Goal: Task Accomplishment & Management: Complete application form

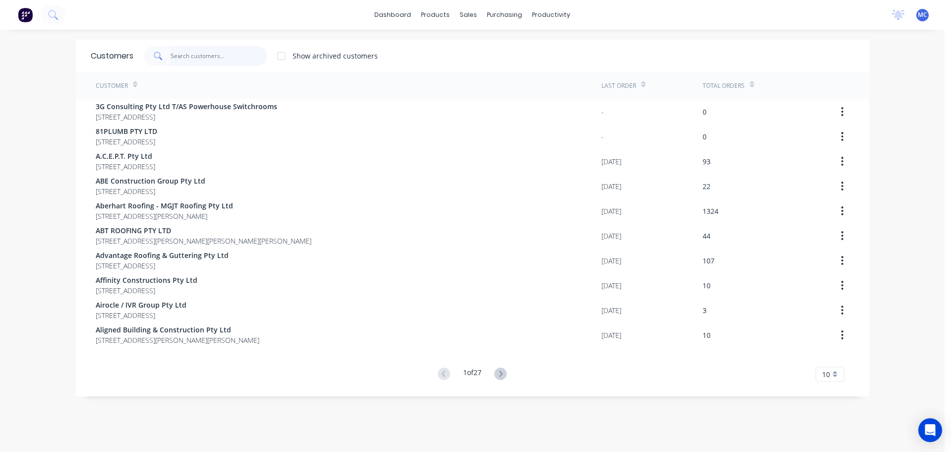
click at [206, 52] on input "text" at bounding box center [219, 56] width 97 height 20
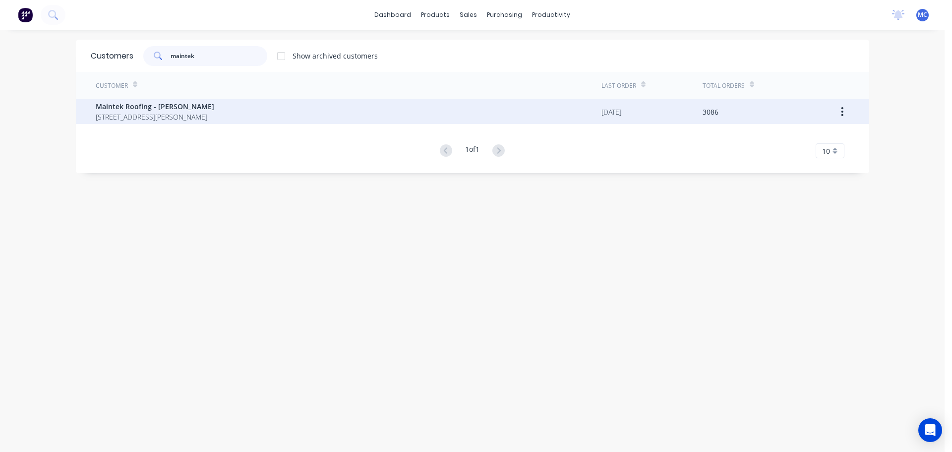
type input "maintek"
click at [147, 108] on span "Maintek Roofing - [PERSON_NAME]" at bounding box center [155, 106] width 119 height 10
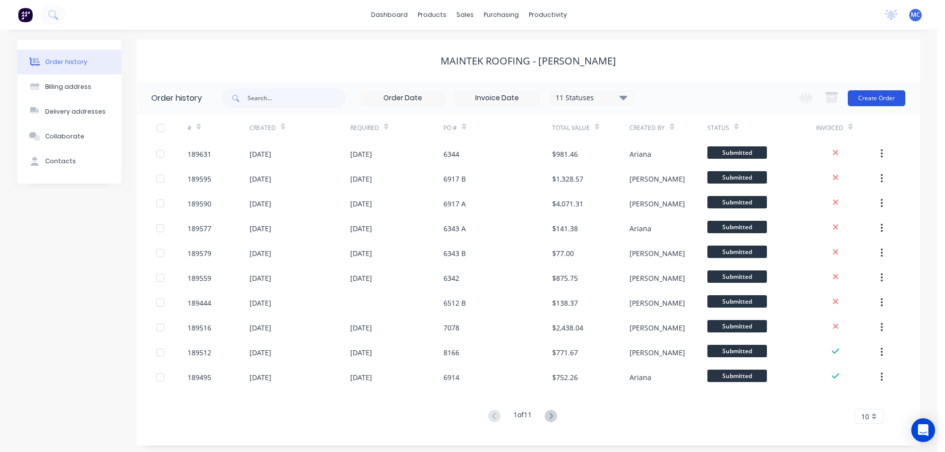
click at [882, 96] on button "Create Order" at bounding box center [877, 98] width 58 height 16
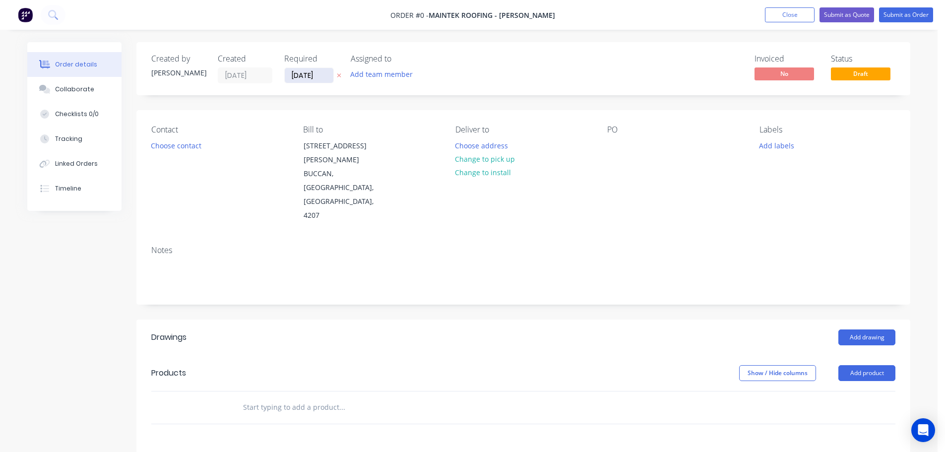
click at [307, 72] on input "[DATE]" at bounding box center [309, 75] width 49 height 15
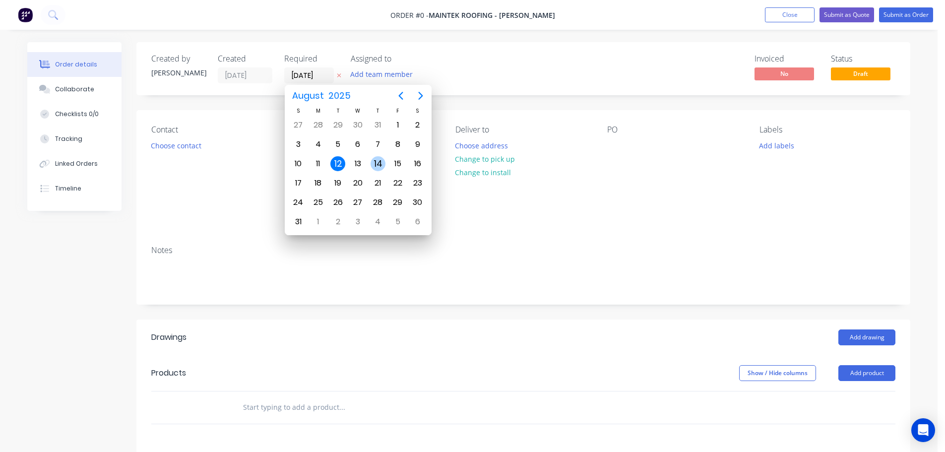
click at [379, 163] on div "14" at bounding box center [378, 163] width 15 height 15
type input "[DATE]"
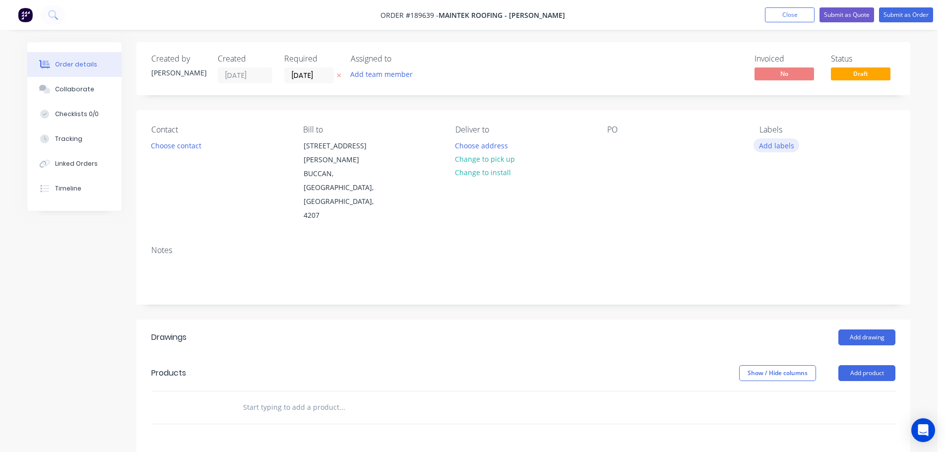
click at [780, 146] on button "Add labels" at bounding box center [776, 144] width 46 height 13
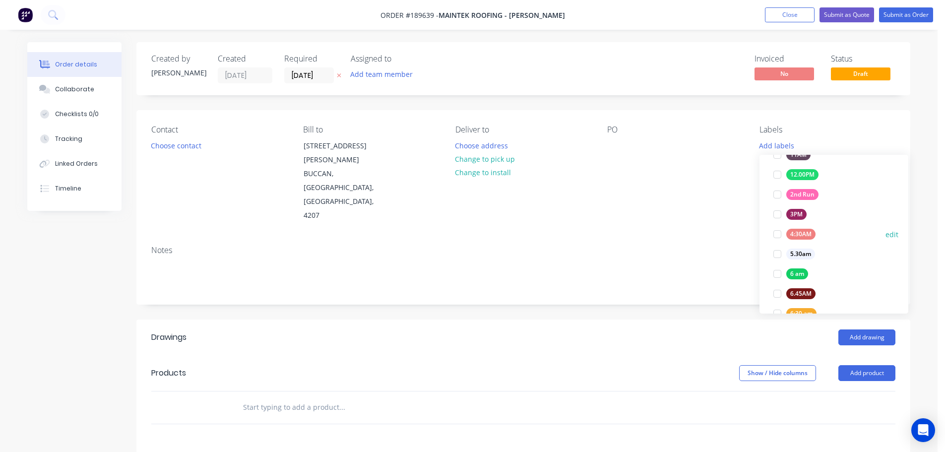
scroll to position [149, 0]
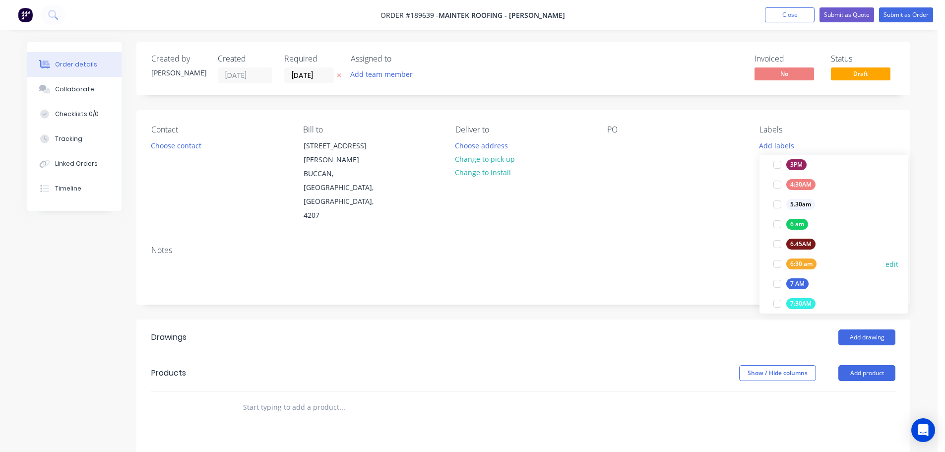
click at [778, 265] on div at bounding box center [777, 264] width 20 height 20
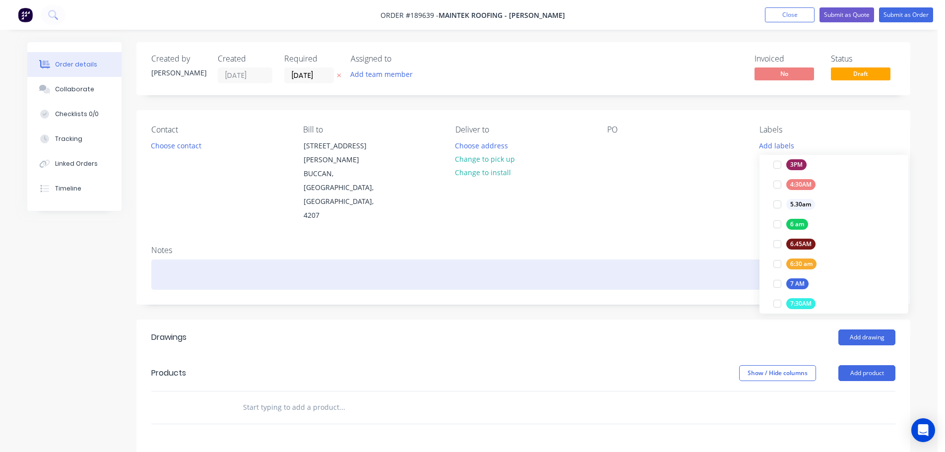
scroll to position [0, 0]
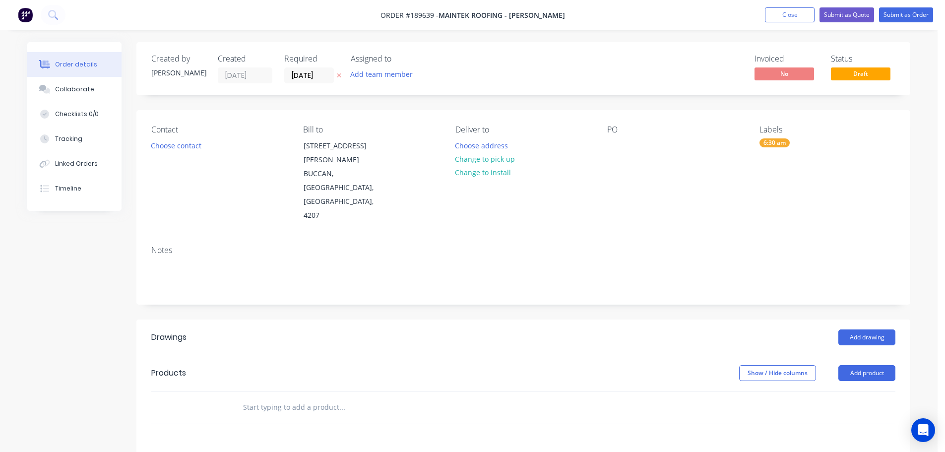
click at [721, 238] on div "Notes" at bounding box center [523, 271] width 774 height 66
click at [174, 145] on button "Choose contact" at bounding box center [176, 144] width 61 height 13
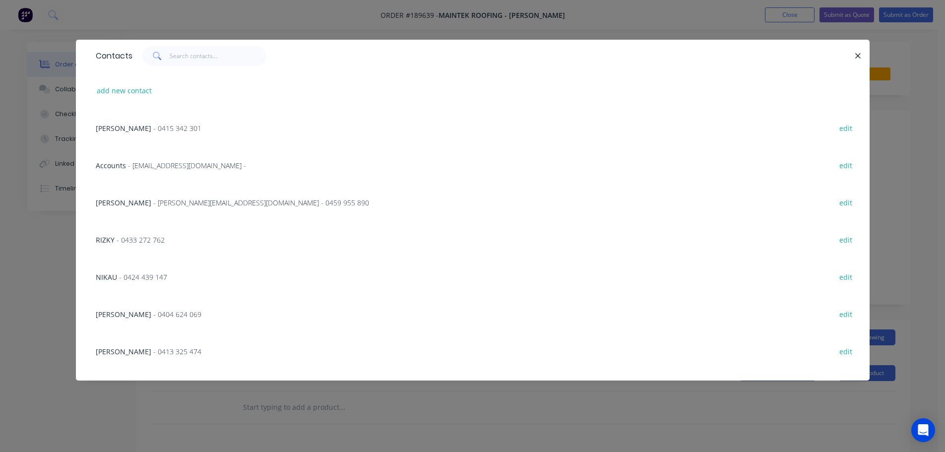
click at [146, 275] on span "- 0424 439 147" at bounding box center [143, 276] width 48 height 9
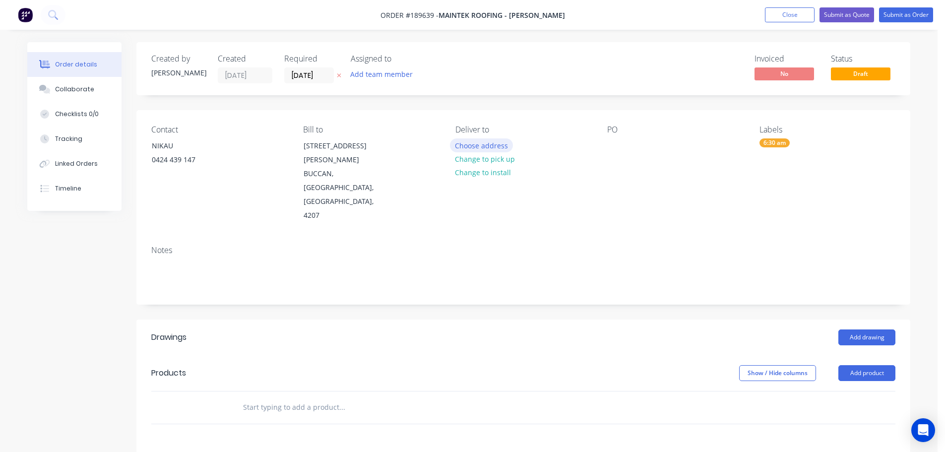
click at [479, 148] on button "Choose address" at bounding box center [481, 144] width 63 height 13
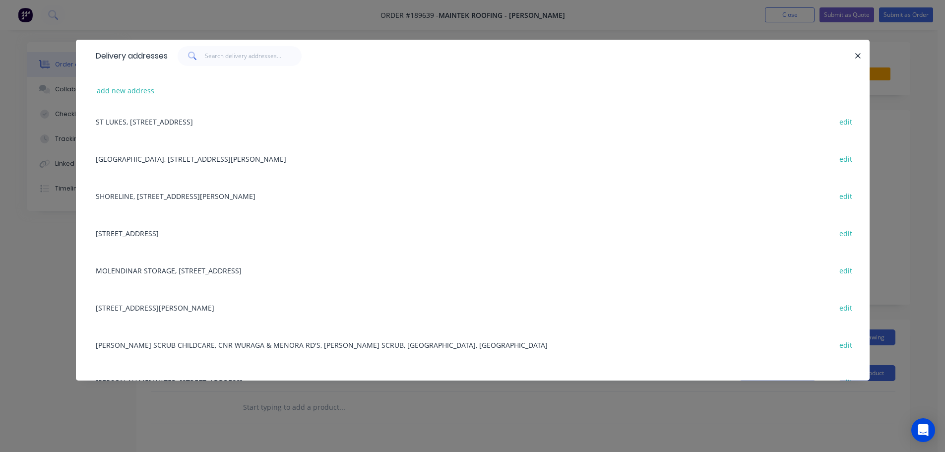
scroll to position [397, 0]
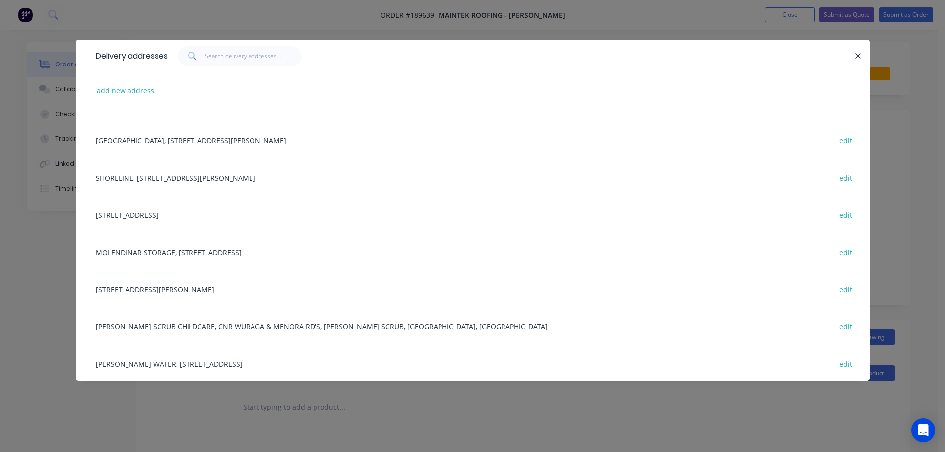
click at [190, 253] on div "MOLENDINAR STORAGE, [STREET_ADDRESS] edit" at bounding box center [473, 251] width 764 height 37
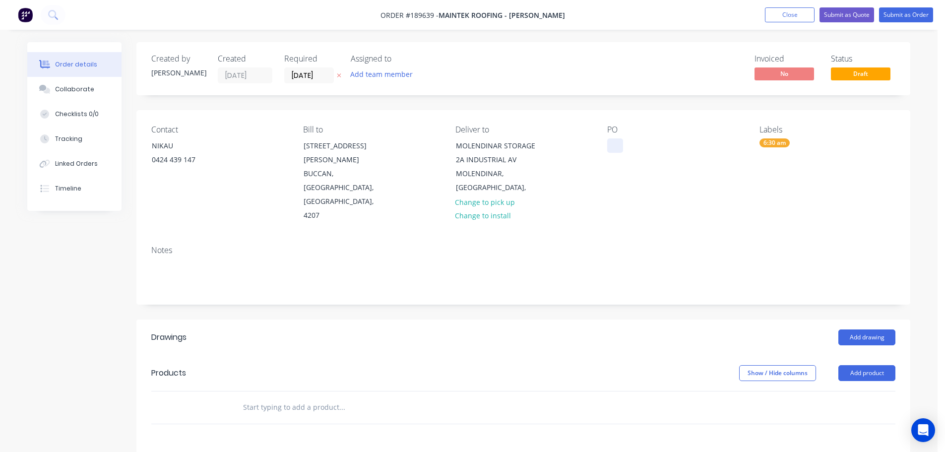
click at [615, 144] on div at bounding box center [615, 145] width 16 height 14
click at [865, 365] on button "Add product" at bounding box center [866, 373] width 57 height 16
click at [830, 391] on div "Product catalogue" at bounding box center [848, 398] width 76 height 14
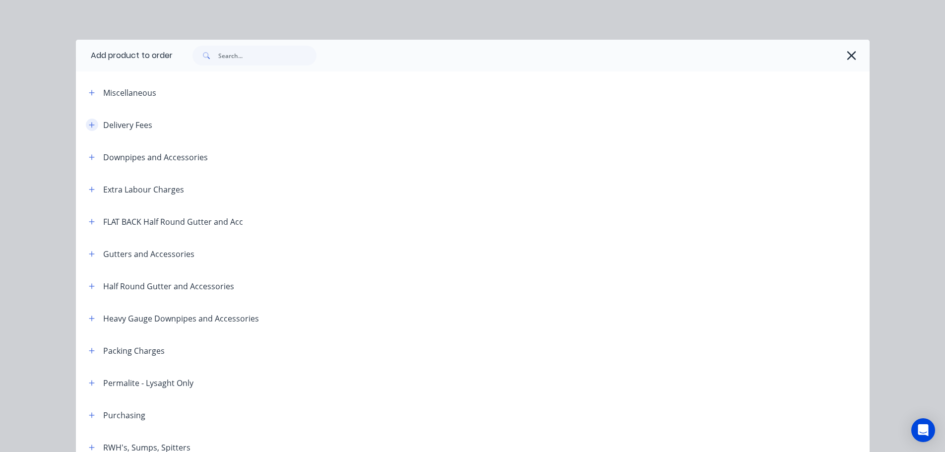
click at [89, 124] on icon "button" at bounding box center [91, 124] width 5 height 5
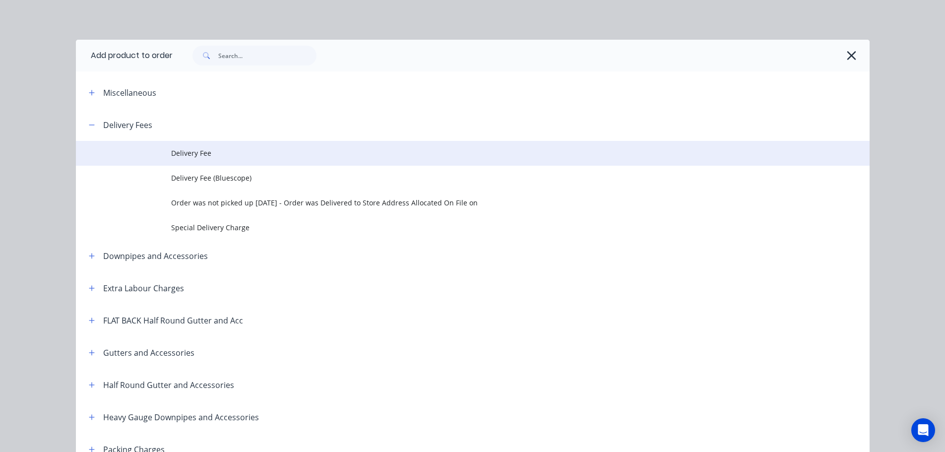
click at [190, 151] on span "Delivery Fee" at bounding box center [450, 153] width 558 height 10
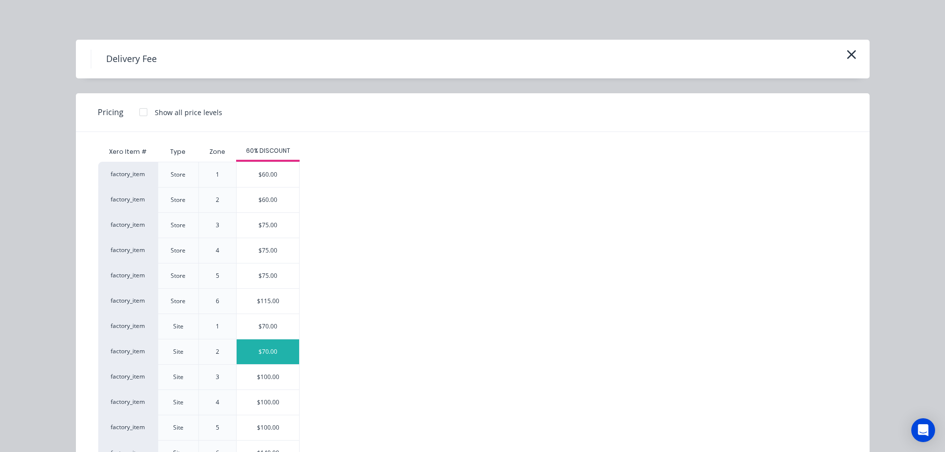
click at [263, 348] on div "$70.00" at bounding box center [268, 351] width 62 height 25
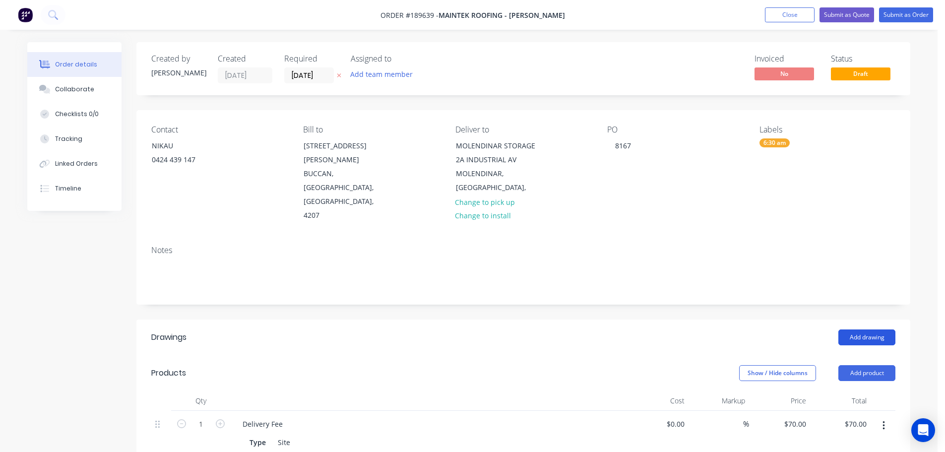
click at [861, 329] on button "Add drawing" at bounding box center [866, 337] width 57 height 16
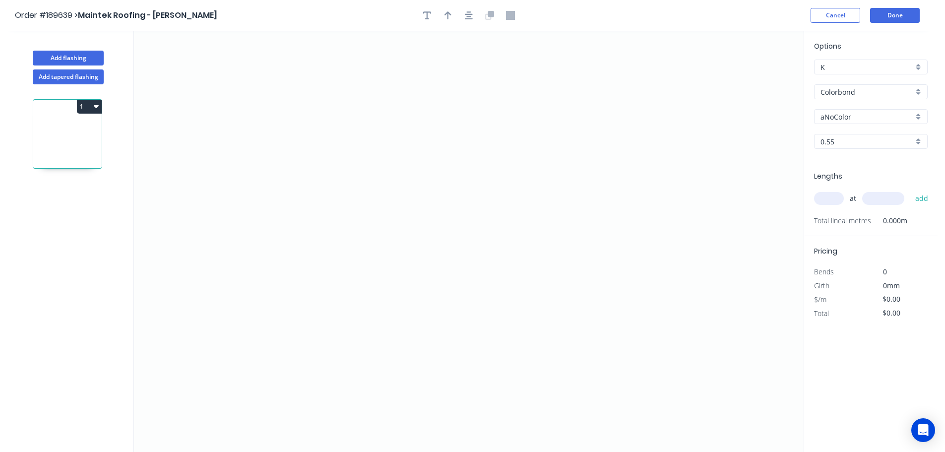
click at [837, 118] on input "aNoColor" at bounding box center [866, 117] width 93 height 10
click at [837, 166] on div "[PERSON_NAME]" at bounding box center [870, 167] width 113 height 17
type input "[PERSON_NAME]"
click at [622, 198] on icon "0" at bounding box center [469, 241] width 670 height 421
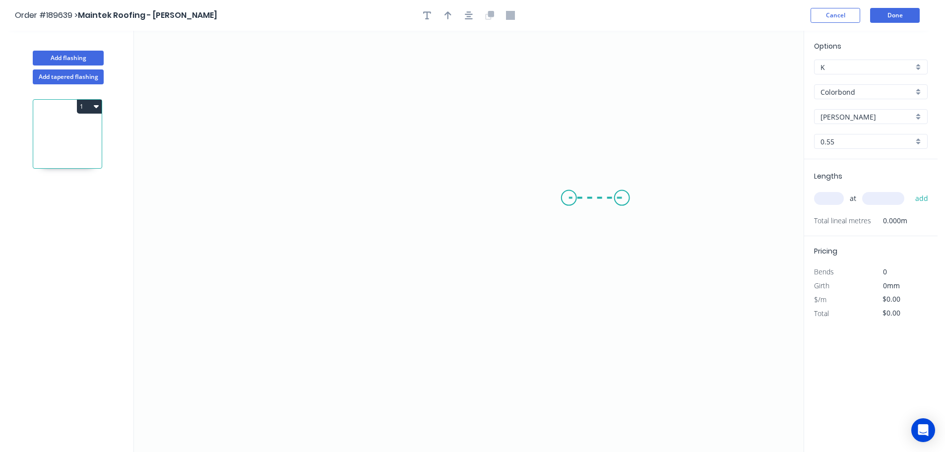
click at [569, 198] on icon at bounding box center [595, 198] width 53 height 0
click at [573, 95] on icon "0 ?" at bounding box center [469, 241] width 670 height 421
click at [396, 89] on icon "0 ? ?" at bounding box center [469, 241] width 670 height 421
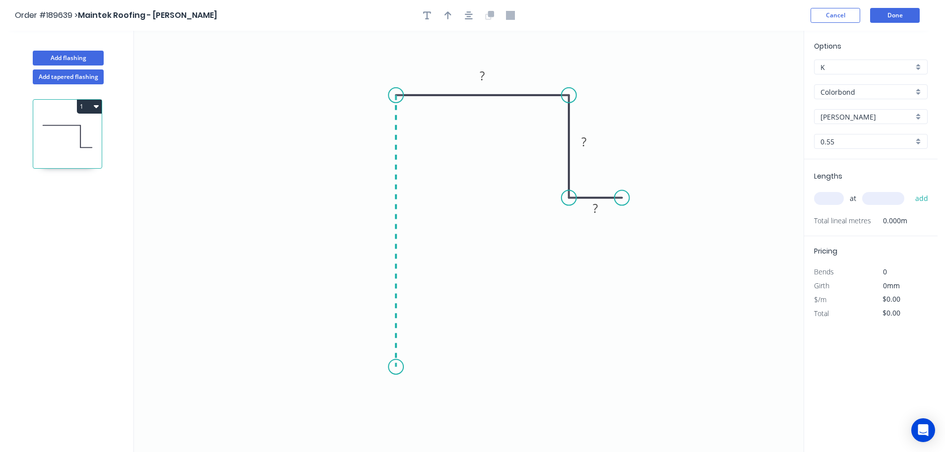
click at [399, 367] on icon "0 ? ? ?" at bounding box center [469, 241] width 670 height 421
click at [399, 367] on circle at bounding box center [395, 366] width 15 height 15
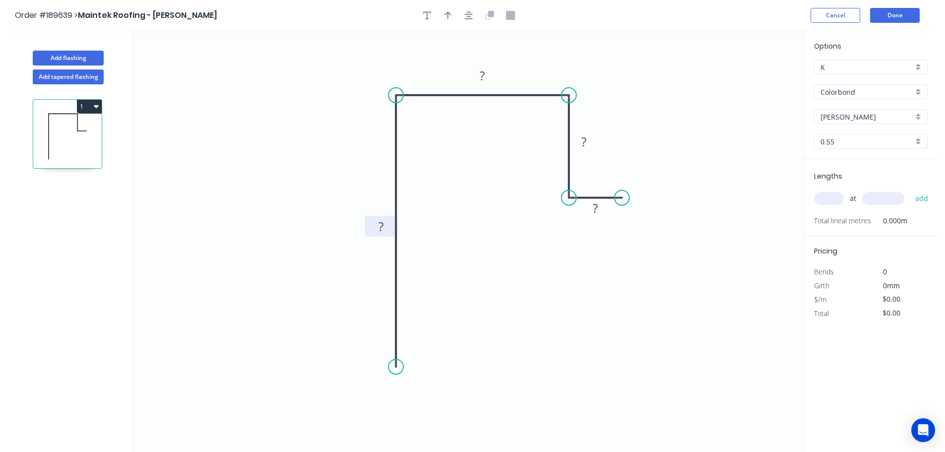
click at [381, 225] on tspan "?" at bounding box center [380, 226] width 5 height 16
click at [445, 16] on icon "button" at bounding box center [447, 15] width 7 height 9
type input "$10.10"
click at [753, 78] on icon at bounding box center [753, 69] width 9 height 32
drag, startPoint x: 753, startPoint y: 78, endPoint x: 649, endPoint y: 87, distance: 104.5
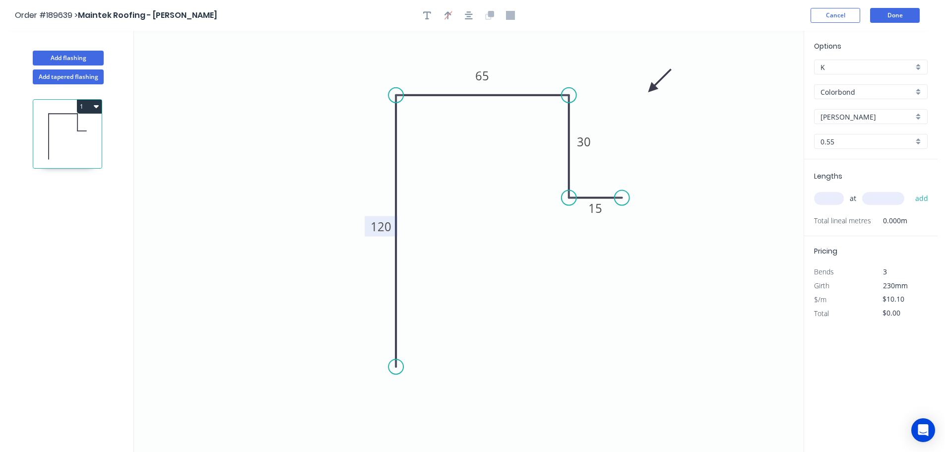
click at [649, 87] on icon at bounding box center [659, 80] width 29 height 29
click at [833, 194] on input "text" at bounding box center [829, 198] width 30 height 13
type input "1"
type input "2700"
click at [910, 190] on button "add" at bounding box center [921, 198] width 23 height 17
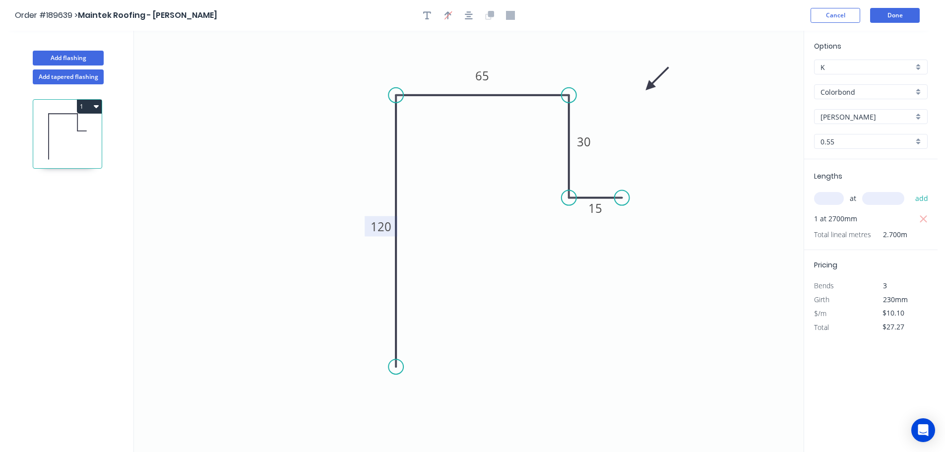
click at [96, 105] on icon "button" at bounding box center [96, 106] width 5 height 3
click at [36, 130] on div "Duplicate" at bounding box center [54, 131] width 76 height 14
type input "$0.00"
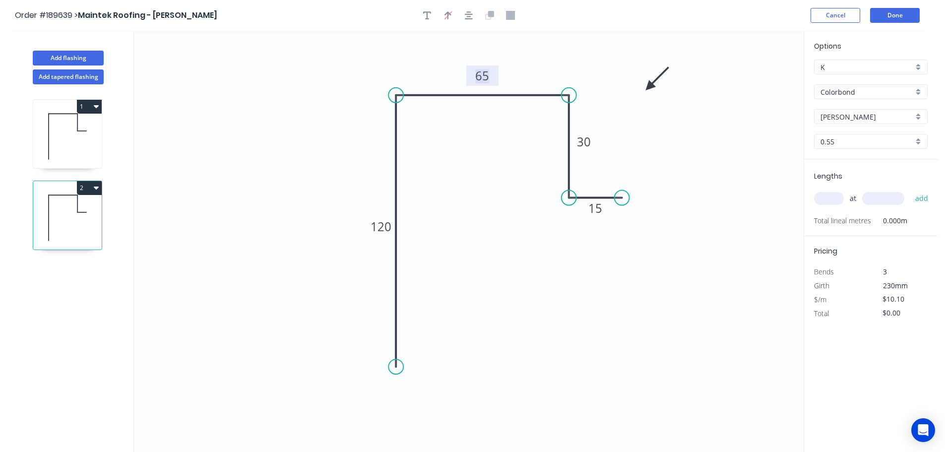
click at [485, 75] on tspan "65" at bounding box center [482, 75] width 14 height 16
click at [834, 195] on input "text" at bounding box center [829, 198] width 30 height 13
type input "1"
type input "2700"
click at [910, 190] on button "add" at bounding box center [921, 198] width 23 height 17
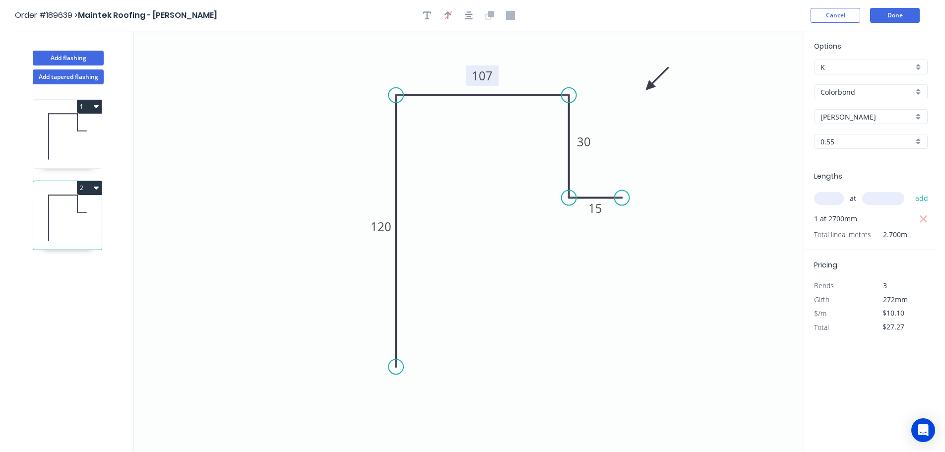
click at [96, 187] on icon "button" at bounding box center [96, 187] width 5 height 3
click at [36, 213] on div "Duplicate" at bounding box center [54, 212] width 76 height 14
type input "$0.00"
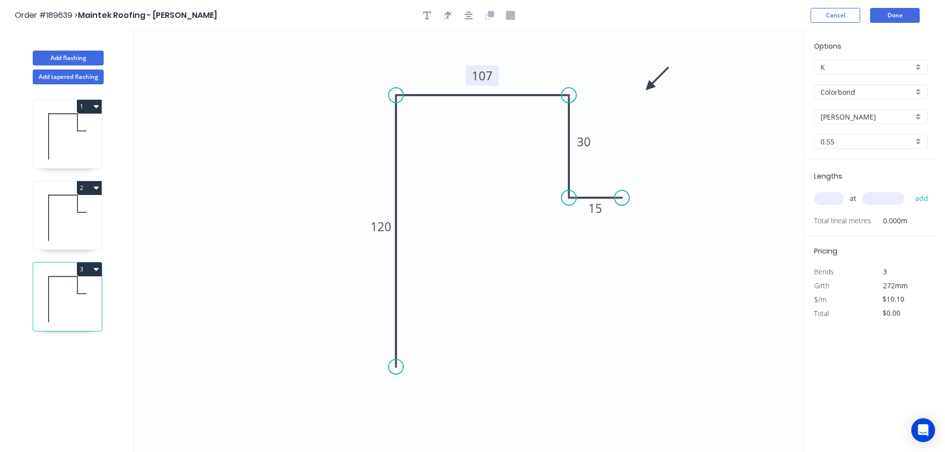
click at [482, 74] on tspan "107" at bounding box center [482, 75] width 21 height 16
click at [828, 200] on input "text" at bounding box center [829, 198] width 30 height 13
type input "1"
type input "2800"
click at [910, 190] on button "add" at bounding box center [921, 198] width 23 height 17
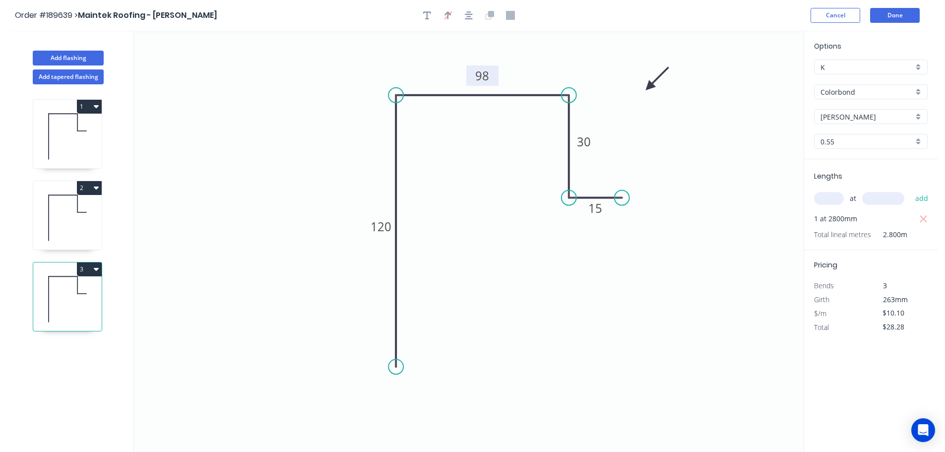
click at [95, 267] on icon "button" at bounding box center [96, 269] width 5 height 8
click at [29, 293] on div "Duplicate" at bounding box center [54, 294] width 76 height 14
type input "$0.00"
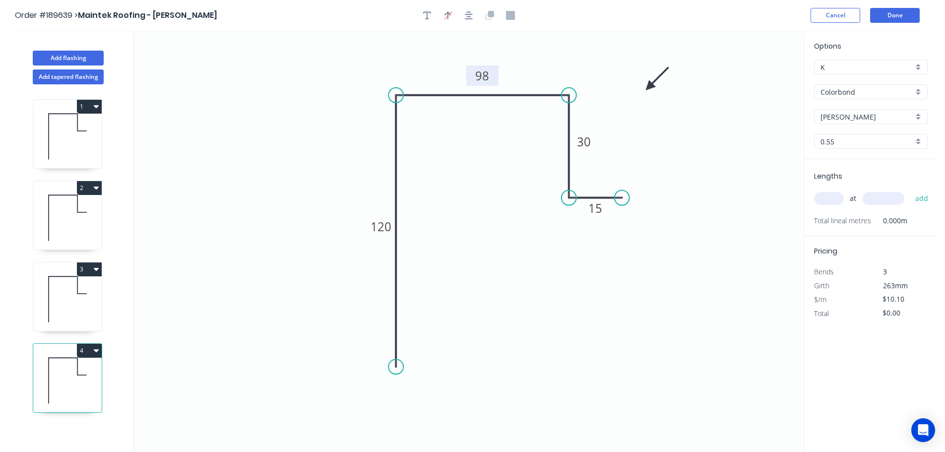
click at [484, 76] on tspan "98" at bounding box center [482, 75] width 14 height 16
click at [827, 198] on input "text" at bounding box center [829, 198] width 30 height 13
type input "1"
type input "2800"
click at [910, 190] on button "add" at bounding box center [921, 198] width 23 height 17
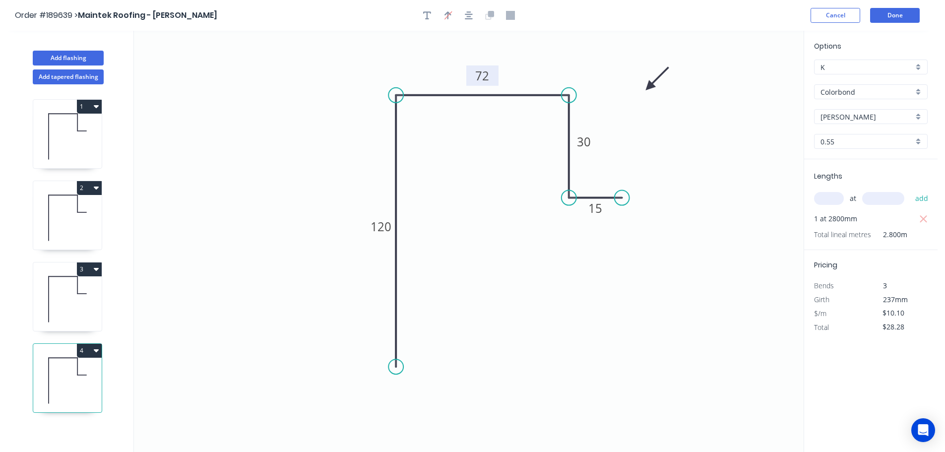
click at [95, 350] on icon "button" at bounding box center [96, 350] width 5 height 3
click at [35, 373] on div "Duplicate" at bounding box center [54, 375] width 76 height 14
type input "$0.00"
click at [480, 75] on tspan "72" at bounding box center [482, 75] width 14 height 16
click at [836, 198] on input "text" at bounding box center [829, 198] width 30 height 13
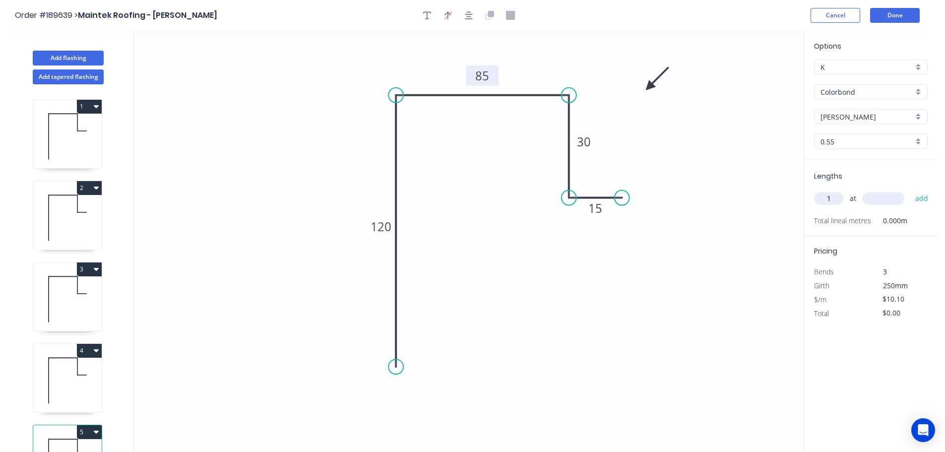
type input "1"
type input "2800"
click at [910, 190] on button "add" at bounding box center [921, 198] width 23 height 17
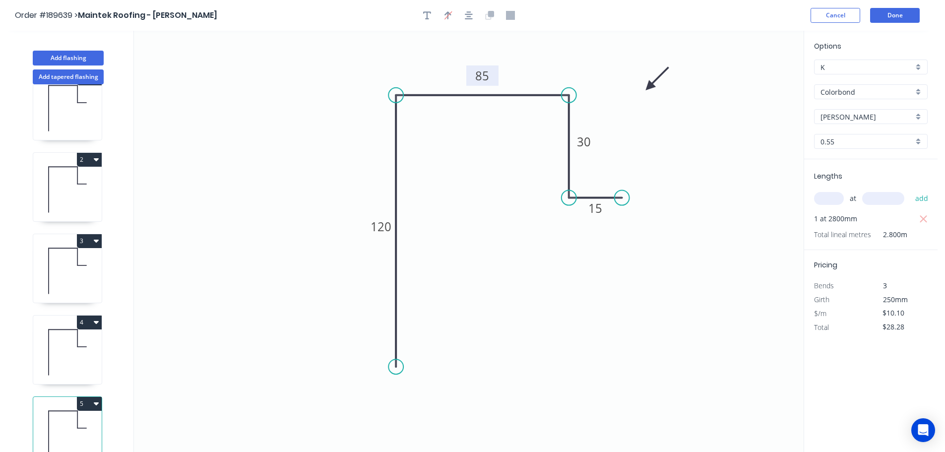
scroll to position [43, 0]
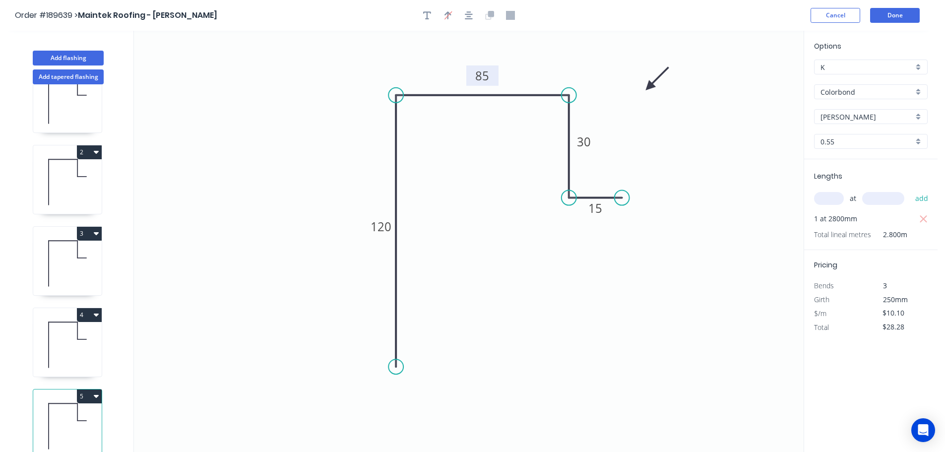
click at [94, 395] on icon "button" at bounding box center [96, 396] width 5 height 3
click at [29, 414] on div "Duplicate" at bounding box center [54, 421] width 76 height 14
type input "$0.00"
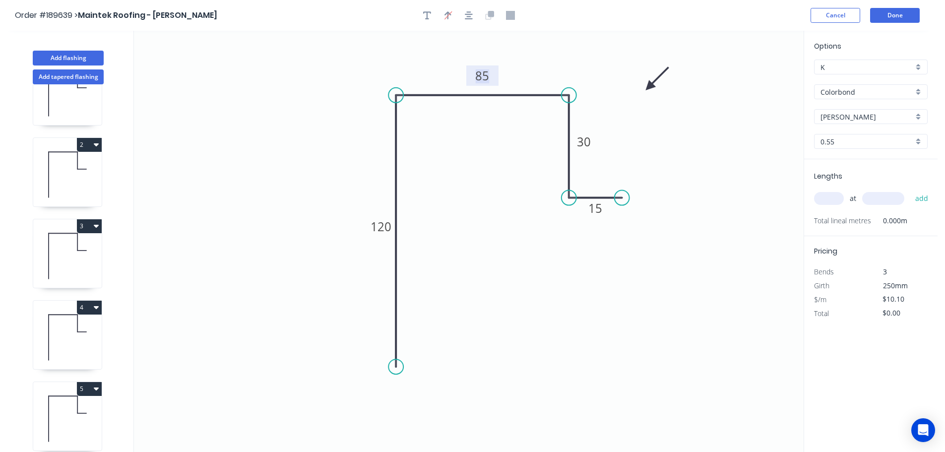
click at [485, 78] on tspan "85" at bounding box center [482, 75] width 14 height 16
click at [827, 199] on input "text" at bounding box center [829, 198] width 30 height 13
type input "1"
type input "2800"
click at [910, 190] on button "add" at bounding box center [921, 198] width 23 height 17
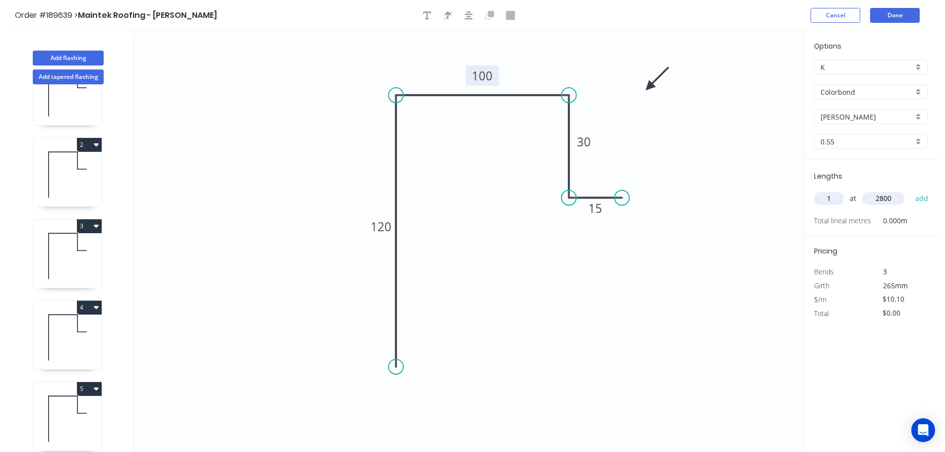
type input "$28.28"
click at [63, 55] on button "Add flashing" at bounding box center [68, 58] width 71 height 15
type input "$0.00"
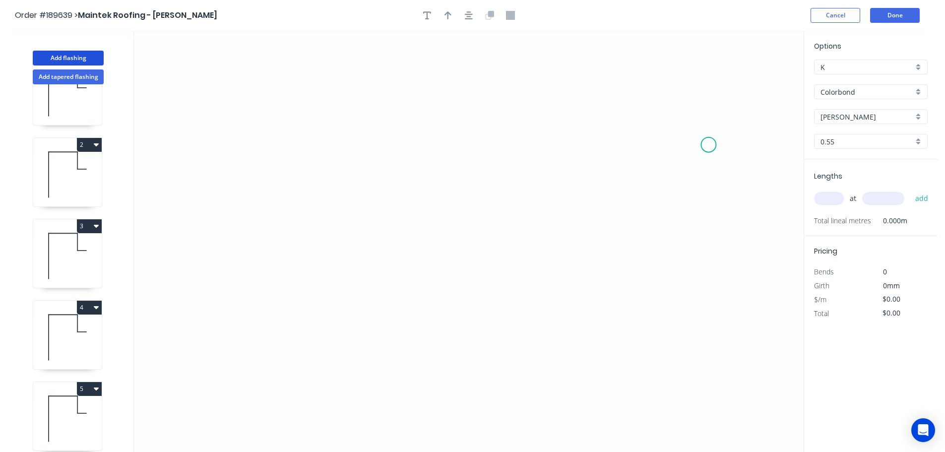
click at [709, 145] on icon "0" at bounding box center [469, 241] width 670 height 421
click at [710, 71] on icon "0" at bounding box center [469, 241] width 670 height 421
click at [285, 74] on icon "0 ?" at bounding box center [469, 241] width 670 height 421
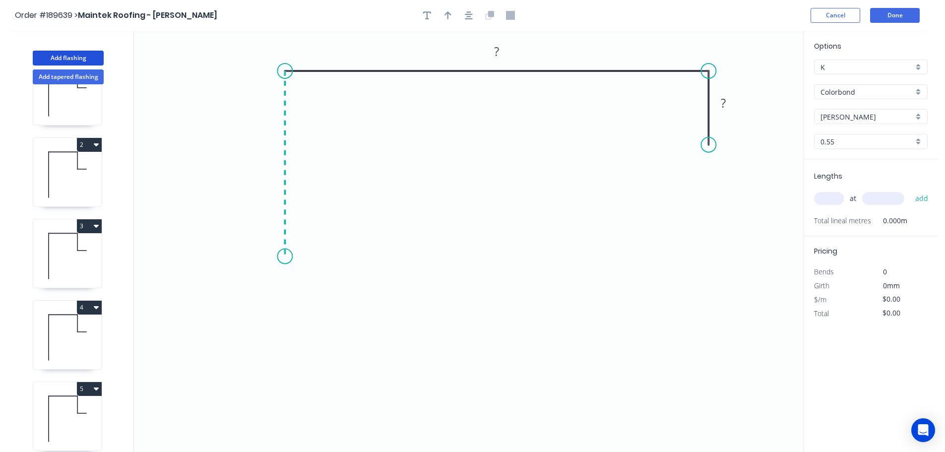
click at [286, 256] on icon "0 ? ?" at bounding box center [469, 241] width 670 height 421
click at [333, 255] on icon "0 ? ? ?" at bounding box center [469, 241] width 670 height 421
click at [328, 318] on icon "0 ? ? ? ?" at bounding box center [469, 241] width 670 height 421
click at [328, 318] on circle at bounding box center [333, 317] width 15 height 15
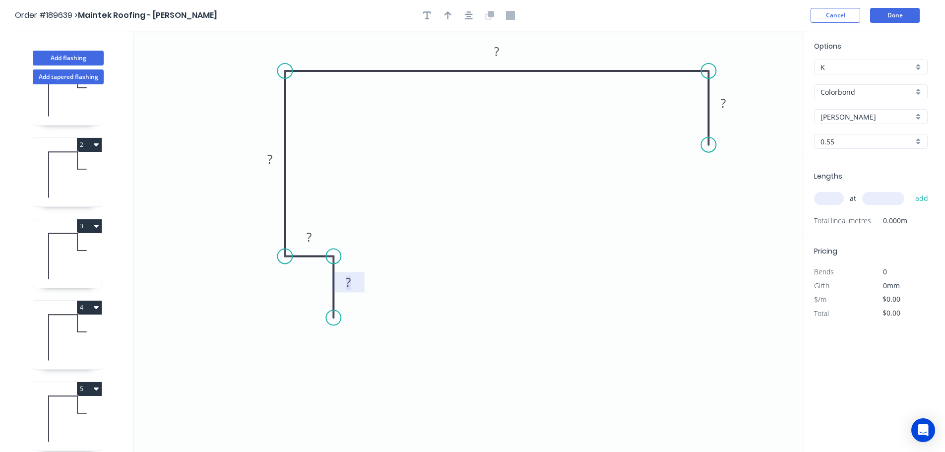
click at [348, 283] on tspan "?" at bounding box center [348, 282] width 5 height 16
click at [466, 16] on icon "button" at bounding box center [469, 15] width 8 height 9
type input "$16.35"
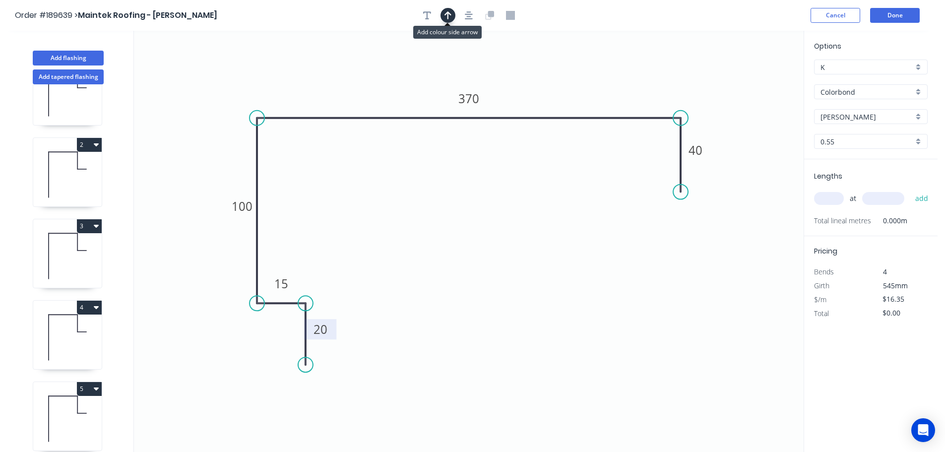
click at [448, 19] on icon "button" at bounding box center [447, 15] width 7 height 9
click at [753, 79] on icon at bounding box center [753, 69] width 9 height 32
drag, startPoint x: 753, startPoint y: 79, endPoint x: 625, endPoint y: 73, distance: 128.1
click at [625, 73] on icon at bounding box center [634, 65] width 29 height 29
click at [826, 196] on input "text" at bounding box center [829, 198] width 30 height 13
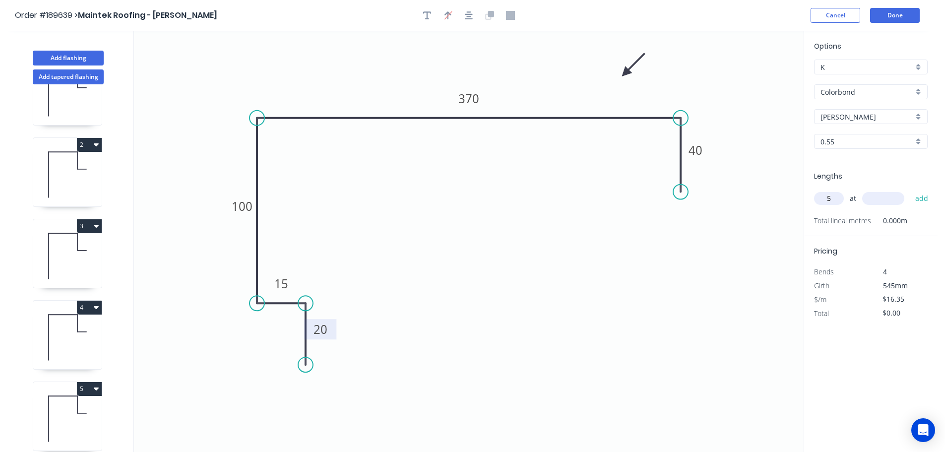
type input "5"
type input "4450"
click at [910, 190] on button "add" at bounding box center [921, 198] width 23 height 17
type input "$363.79"
click at [62, 57] on button "Add flashing" at bounding box center [68, 58] width 71 height 15
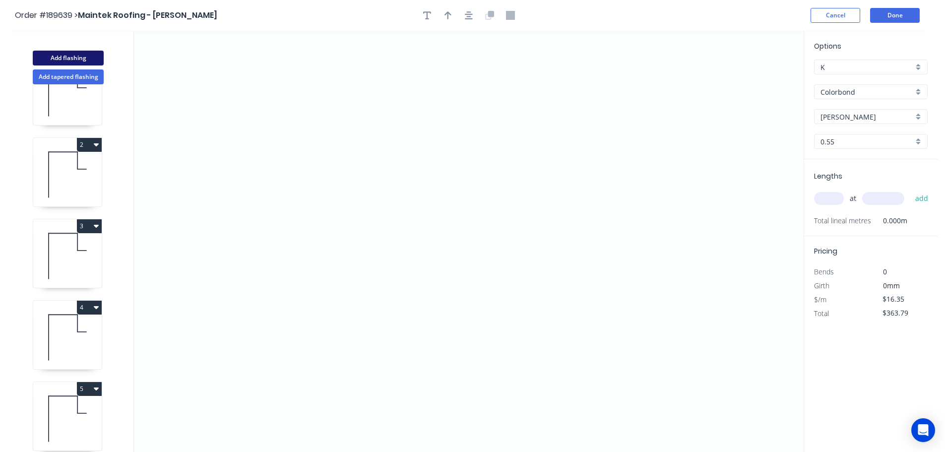
type input "$0.00"
click at [372, 89] on icon "0" at bounding box center [469, 241] width 670 height 421
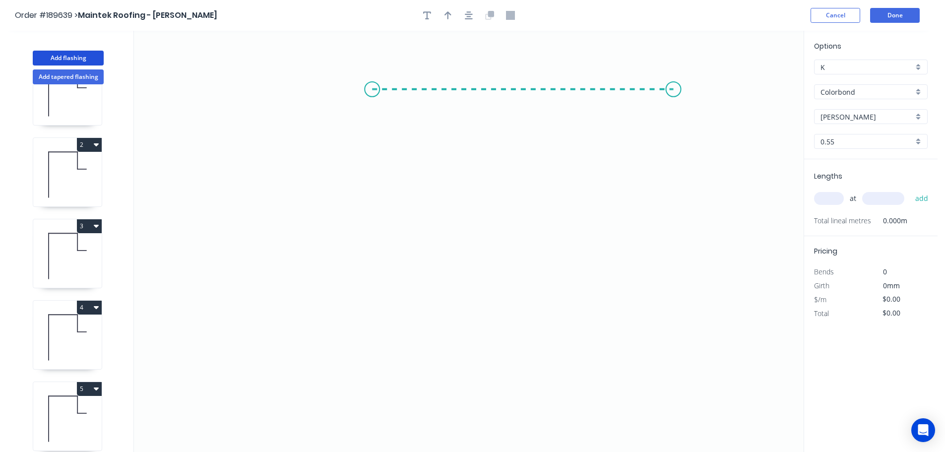
click at [674, 87] on icon "0" at bounding box center [469, 241] width 670 height 421
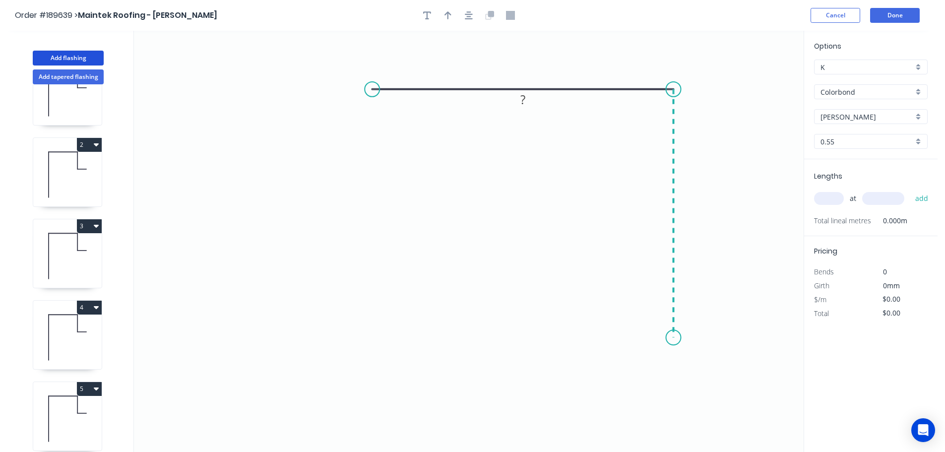
click at [675, 336] on icon "0 ?" at bounding box center [469, 241] width 670 height 421
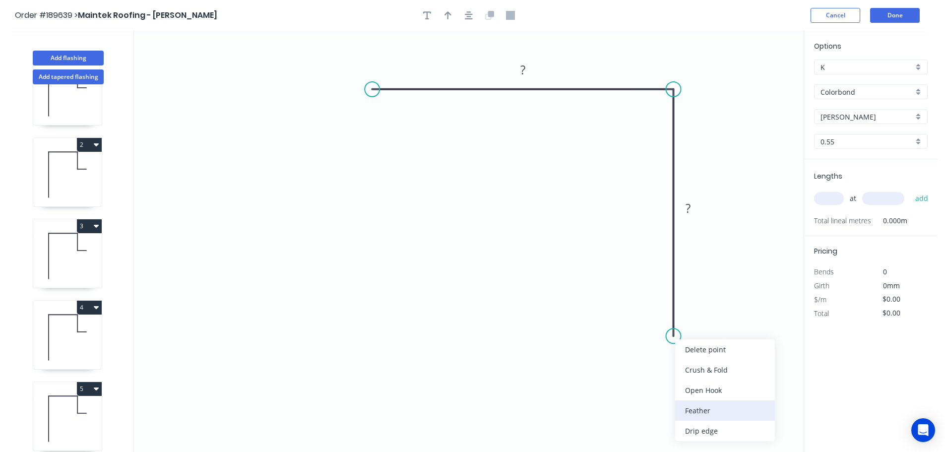
click at [695, 413] on div "Feather" at bounding box center [725, 410] width 100 height 20
drag, startPoint x: 670, startPoint y: 321, endPoint x: 641, endPoint y: 322, distance: 28.8
click at [642, 322] on rect at bounding box center [624, 320] width 39 height 20
click at [629, 317] on tspan "15" at bounding box center [630, 319] width 14 height 16
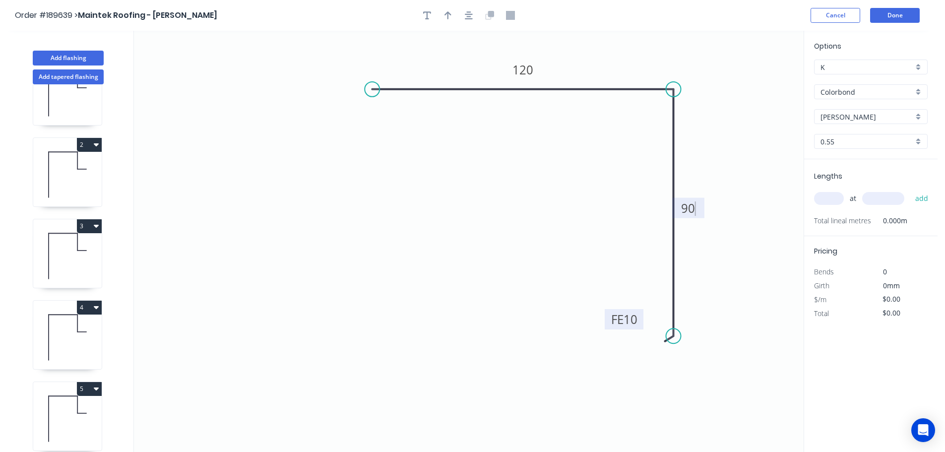
type input "$9.38"
click at [439, 8] on div at bounding box center [469, 15] width 104 height 15
click at [450, 16] on icon "button" at bounding box center [447, 15] width 7 height 9
click at [753, 79] on icon at bounding box center [753, 69] width 9 height 32
click at [829, 191] on div "at add" at bounding box center [872, 198] width 116 height 17
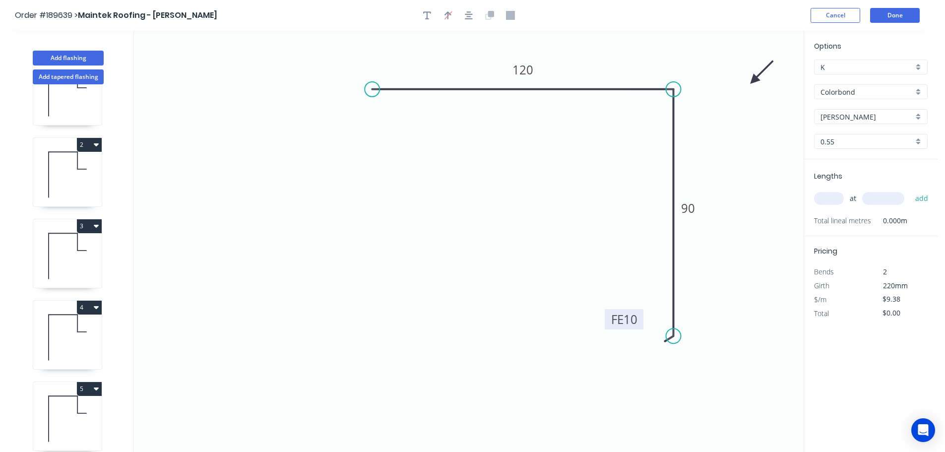
click at [833, 202] on input "text" at bounding box center [829, 198] width 30 height 13
type input "3"
type input "1500"
click at [910, 190] on button "add" at bounding box center [921, 198] width 23 height 17
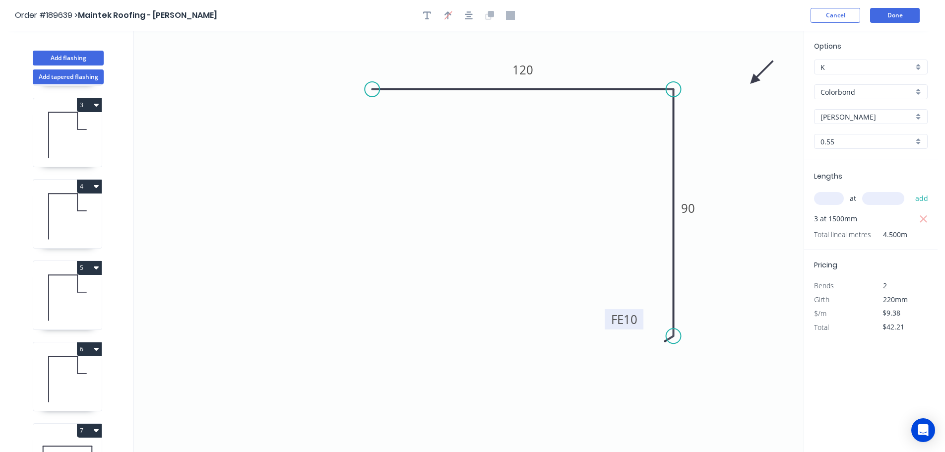
scroll to position [287, 0]
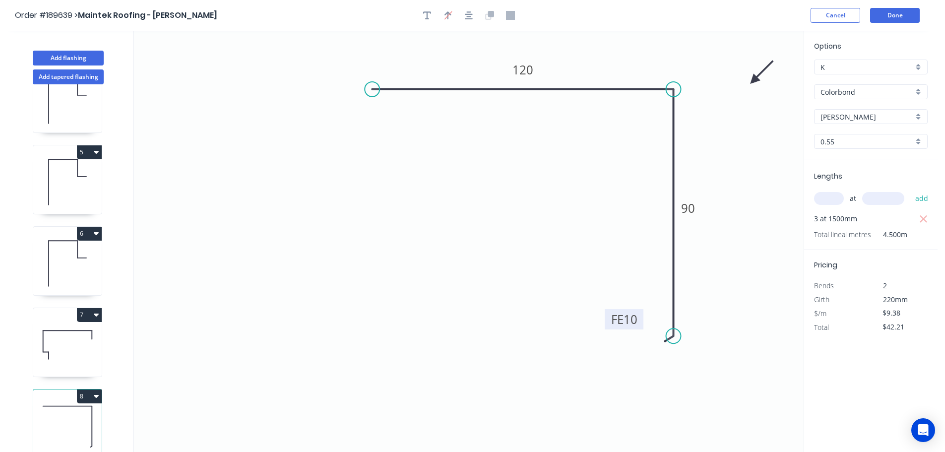
click at [96, 395] on icon "button" at bounding box center [96, 396] width 5 height 3
click at [37, 414] on div "Duplicate" at bounding box center [54, 421] width 76 height 14
type input "$0.00"
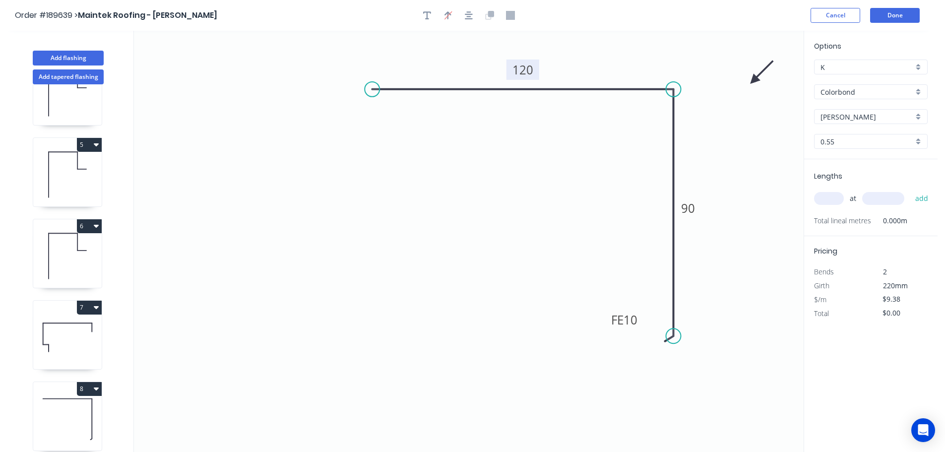
click at [525, 70] on tspan "120" at bounding box center [522, 70] width 21 height 16
type input "$11.22"
click at [832, 200] on input "text" at bounding box center [829, 198] width 30 height 13
type input "1"
type input "6200"
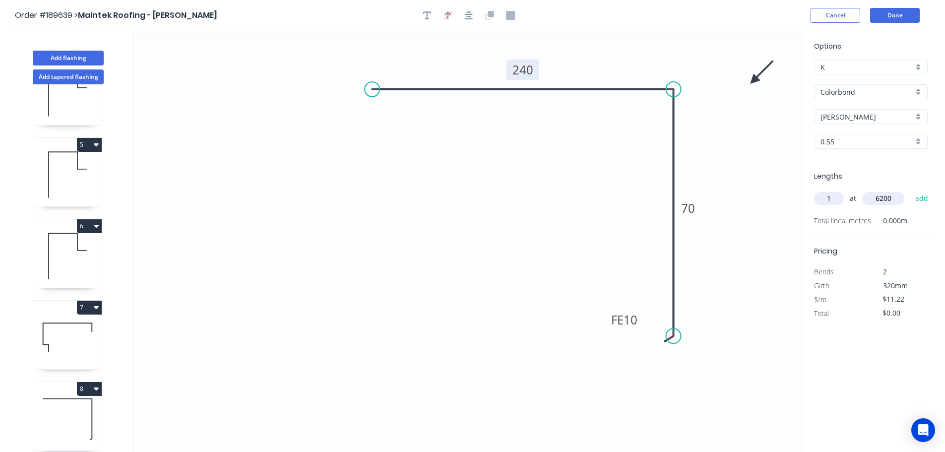
click at [910, 190] on button "add" at bounding box center [921, 198] width 23 height 17
type input "$69.56"
click at [65, 77] on button "Add tapered flashing" at bounding box center [68, 76] width 71 height 15
type input "$0.00"
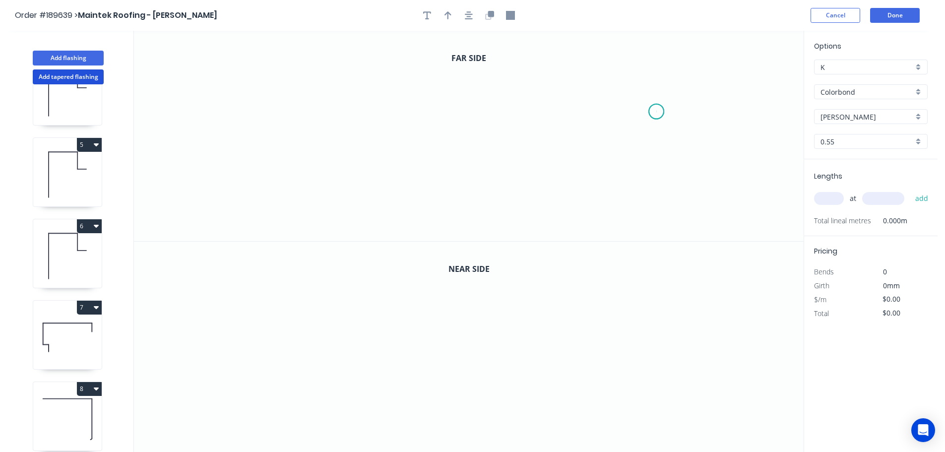
click at [657, 112] on icon "0" at bounding box center [469, 136] width 670 height 210
click at [604, 112] on icon at bounding box center [630, 112] width 53 height 0
click at [606, 46] on icon "0 ?" at bounding box center [469, 136] width 670 height 210
click at [358, 48] on icon "0 ? ?" at bounding box center [469, 136] width 670 height 210
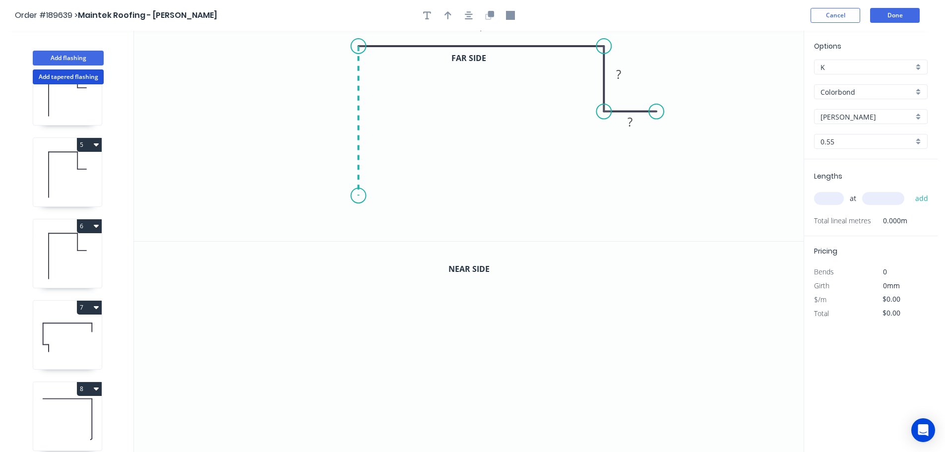
click at [364, 196] on icon "0 ? ? ?" at bounding box center [469, 136] width 670 height 210
click at [414, 197] on icon "0 ? ? ? ?" at bounding box center [469, 136] width 670 height 210
click at [416, 234] on icon "0 ? ? ? ? ?" at bounding box center [469, 136] width 670 height 210
click at [416, 234] on circle at bounding box center [414, 233] width 15 height 15
click at [431, 211] on tspan "?" at bounding box center [429, 209] width 5 height 16
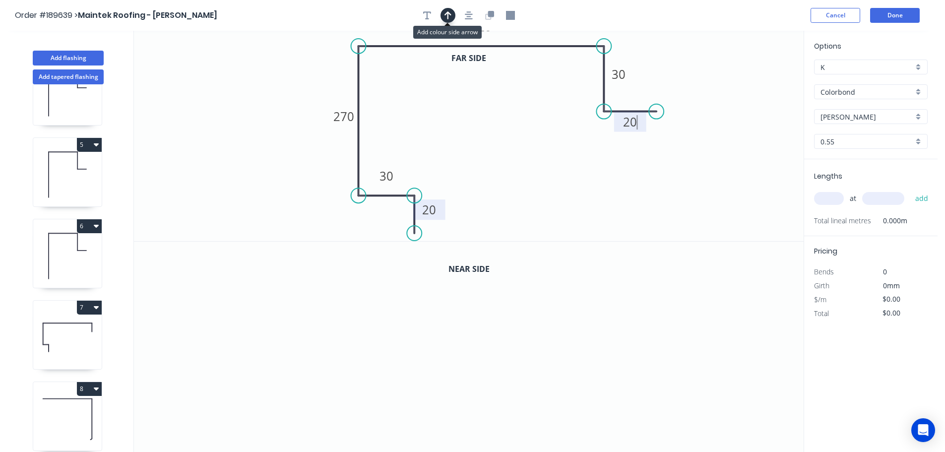
click at [450, 18] on icon "button" at bounding box center [447, 15] width 7 height 9
drag, startPoint x: 755, startPoint y: 79, endPoint x: 311, endPoint y: 84, distance: 443.9
click at [311, 84] on icon at bounding box center [311, 73] width 9 height 32
click at [490, 13] on icon "button" at bounding box center [491, 14] width 6 height 6
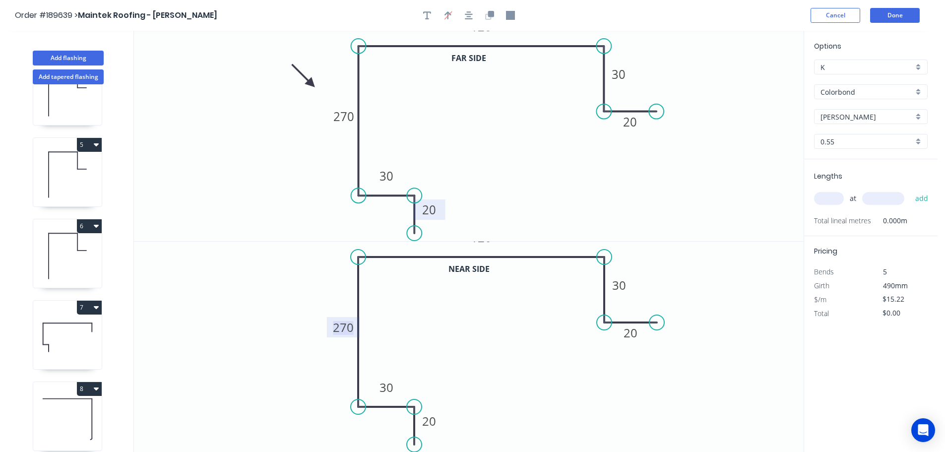
click at [345, 330] on tspan "270" at bounding box center [343, 327] width 21 height 16
click at [834, 195] on input "text" at bounding box center [829, 198] width 30 height 13
type input "$16.66"
type input "1"
type input "3855"
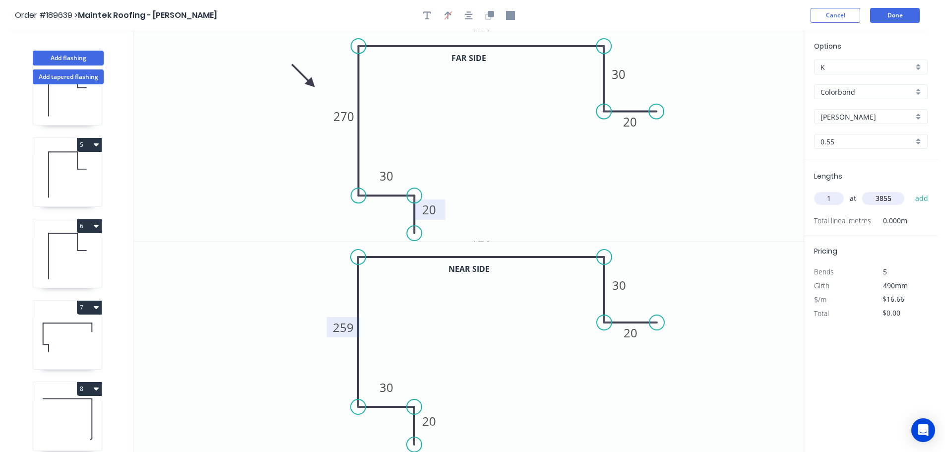
click at [910, 190] on button "add" at bounding box center [921, 198] width 23 height 17
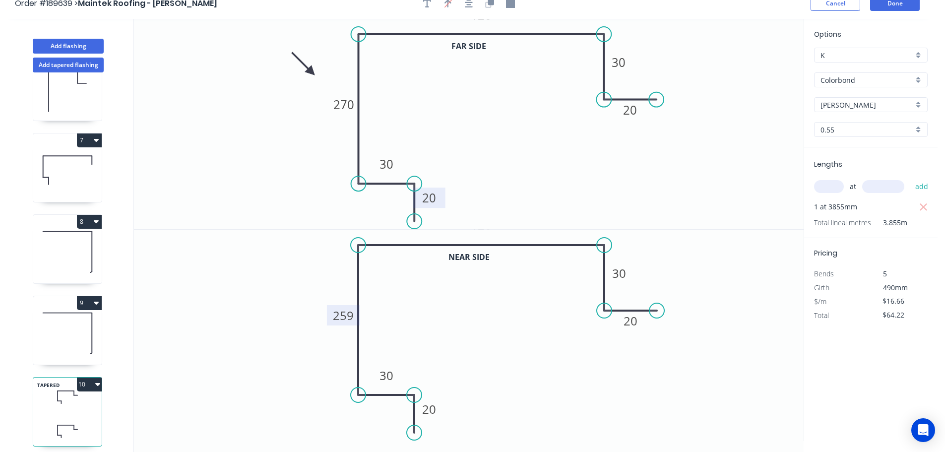
scroll to position [18, 0]
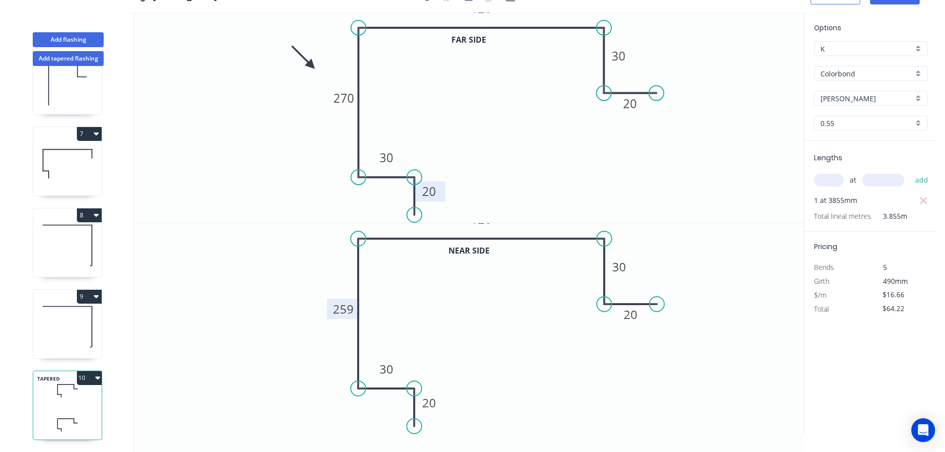
click at [96, 376] on icon "button" at bounding box center [97, 377] width 5 height 3
click at [44, 395] on div "Duplicate" at bounding box center [54, 402] width 76 height 14
type input "$0.00"
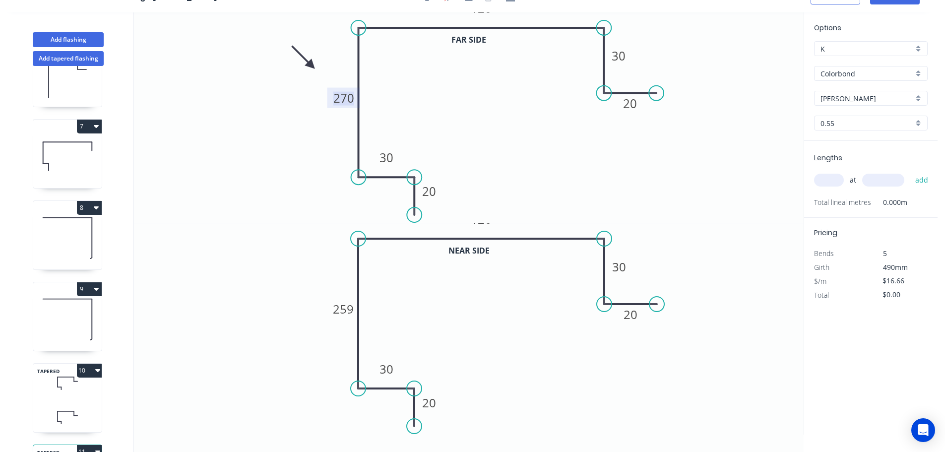
click at [344, 100] on tspan "270" at bounding box center [343, 98] width 21 height 16
click at [346, 310] on tspan "259" at bounding box center [343, 309] width 21 height 16
click at [830, 182] on input "text" at bounding box center [829, 180] width 30 height 13
type input "$16.66"
type input "1"
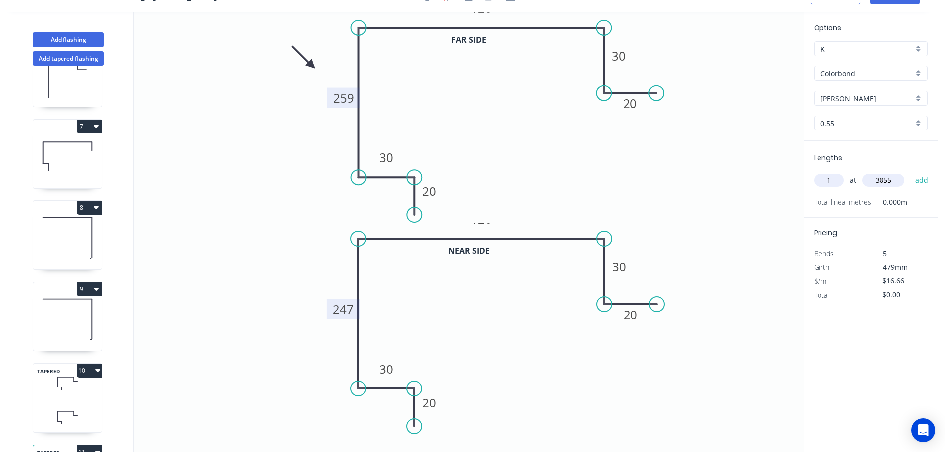
type input "3855"
click at [910, 172] on button "add" at bounding box center [921, 180] width 23 height 17
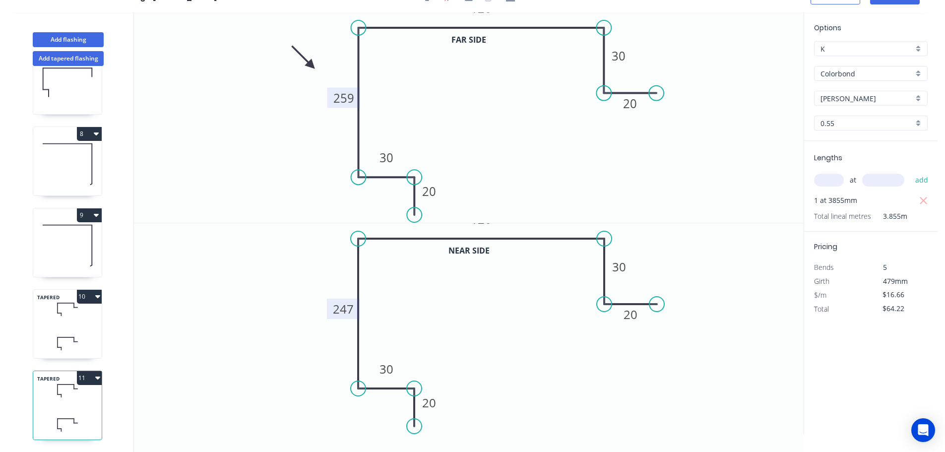
click at [98, 376] on icon "button" at bounding box center [97, 377] width 5 height 3
click at [42, 395] on div "Duplicate" at bounding box center [54, 402] width 76 height 14
type input "$0.00"
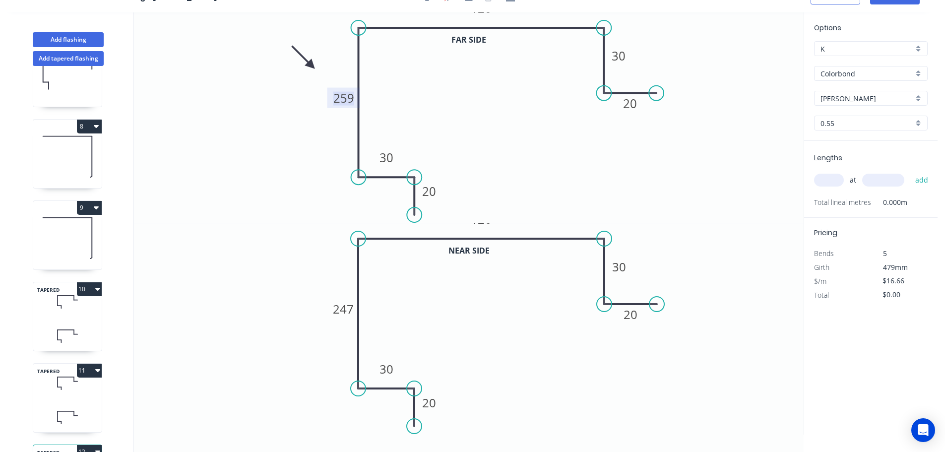
click at [343, 100] on tspan "259" at bounding box center [343, 98] width 21 height 16
click at [343, 311] on tspan "247" at bounding box center [343, 309] width 21 height 16
click at [833, 182] on input "text" at bounding box center [829, 180] width 30 height 13
type input "$16.66"
type input "1"
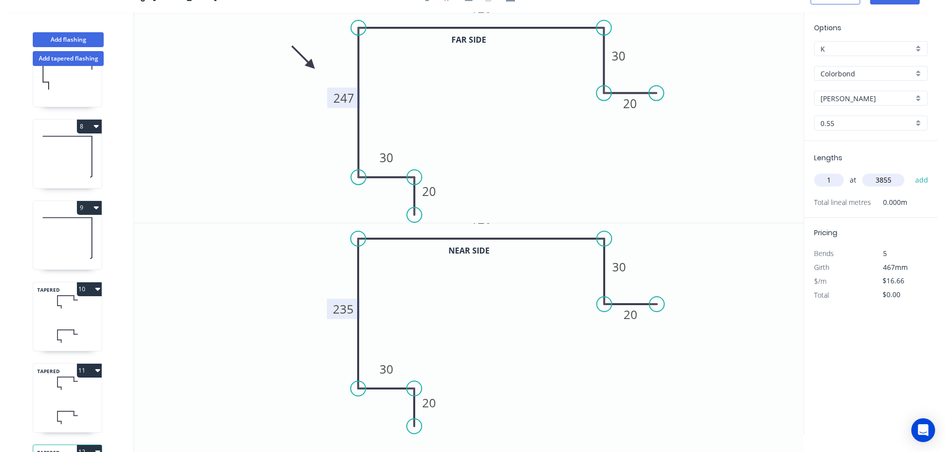
type input "3855"
click at [910, 172] on button "add" at bounding box center [921, 180] width 23 height 17
type input "$64.22"
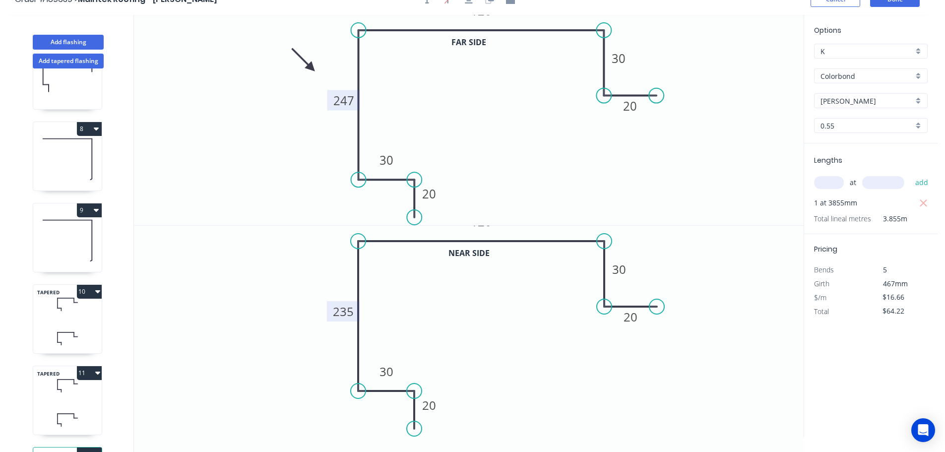
scroll to position [0, 0]
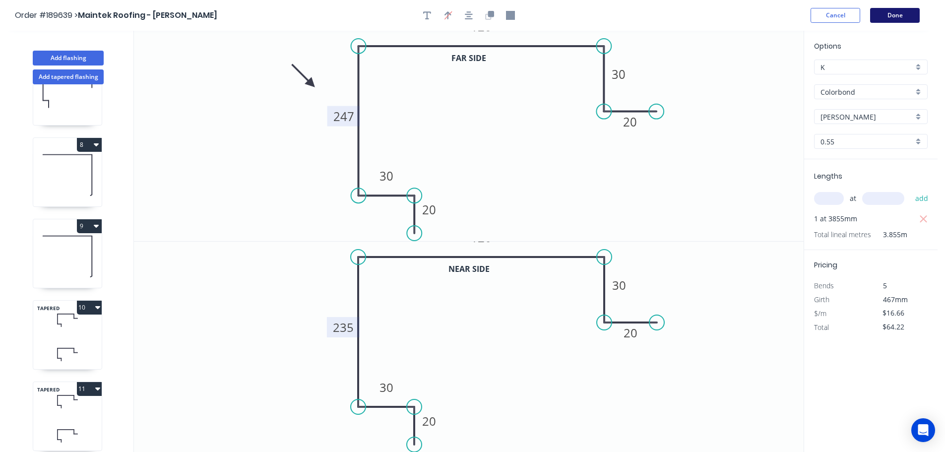
click at [894, 15] on button "Done" at bounding box center [895, 15] width 50 height 15
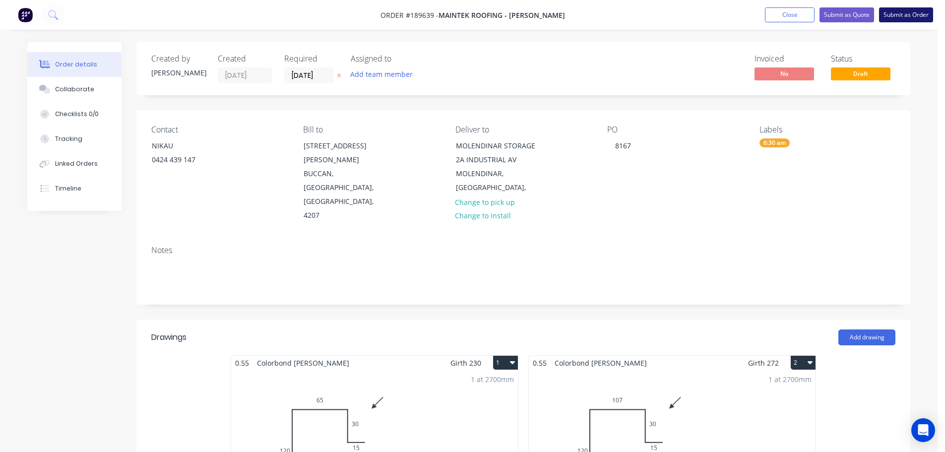
click at [909, 10] on button "Submit as Order" at bounding box center [906, 14] width 54 height 15
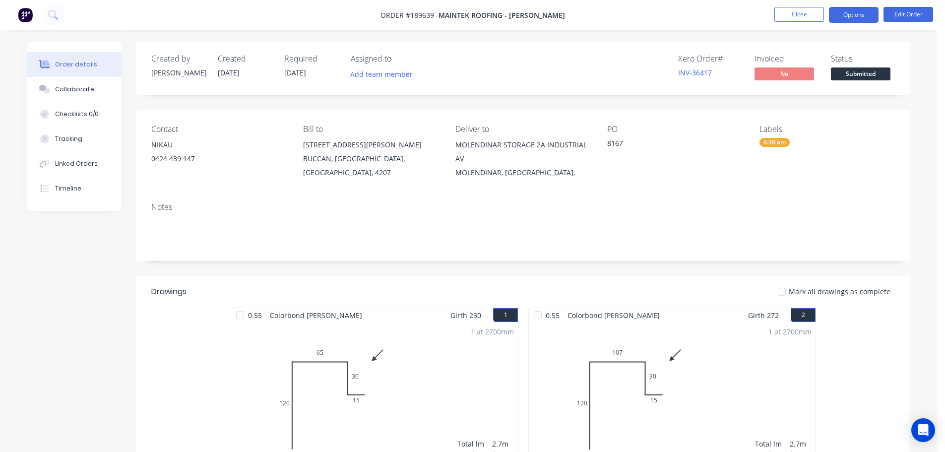
click at [852, 12] on button "Options" at bounding box center [854, 15] width 50 height 16
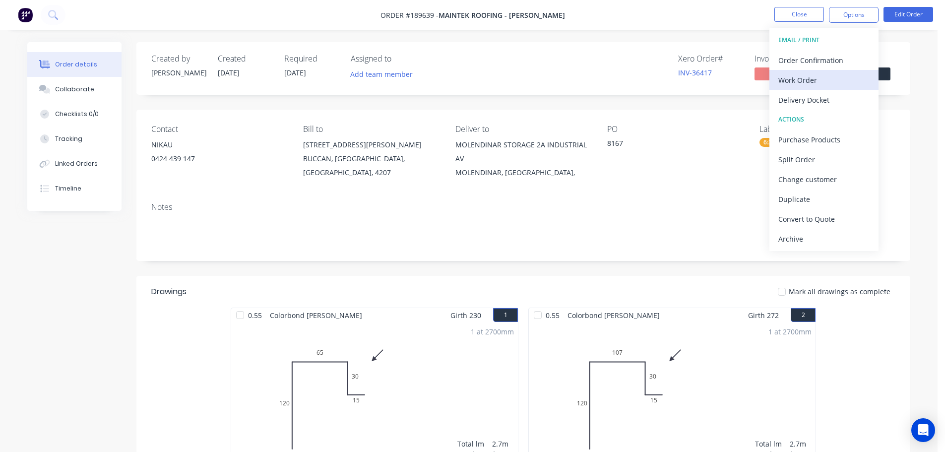
click at [806, 78] on div "Work Order" at bounding box center [823, 80] width 91 height 14
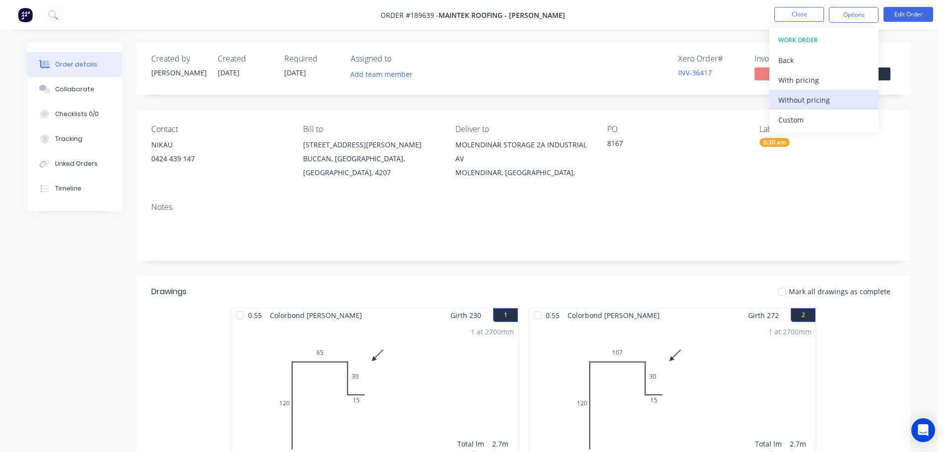
click at [803, 98] on div "Without pricing" at bounding box center [823, 100] width 91 height 14
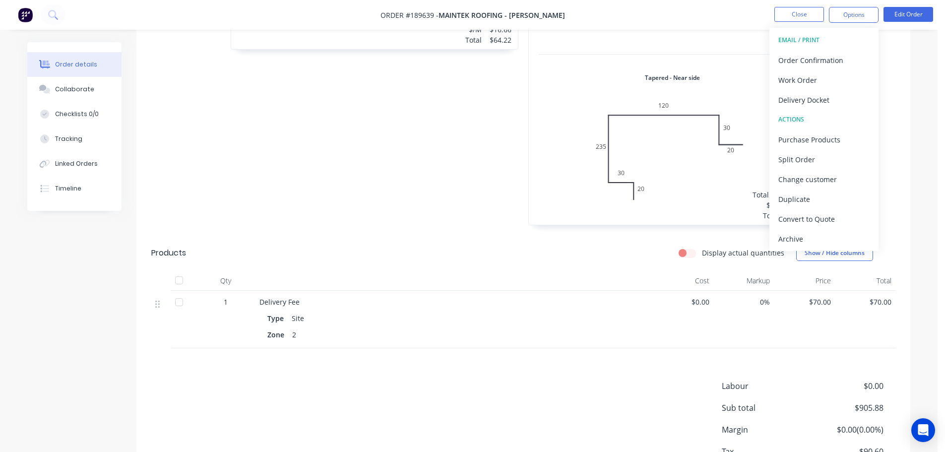
scroll to position [1556, 0]
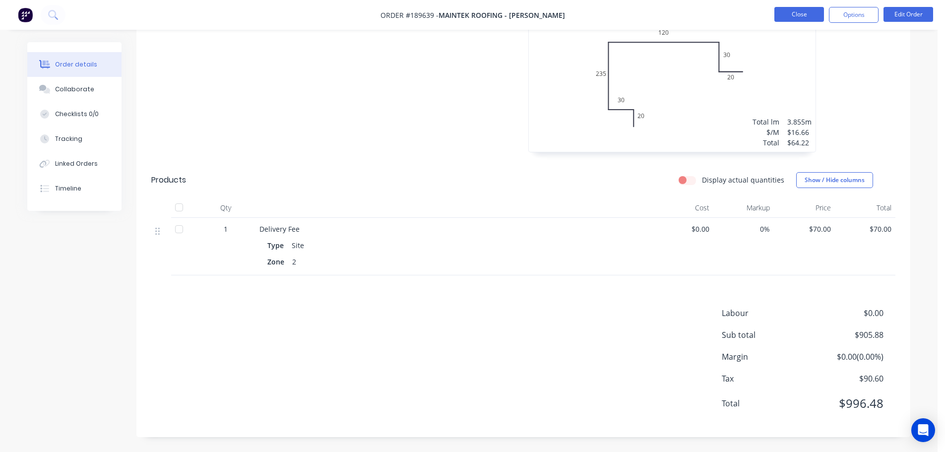
click at [793, 13] on button "Close" at bounding box center [799, 14] width 50 height 15
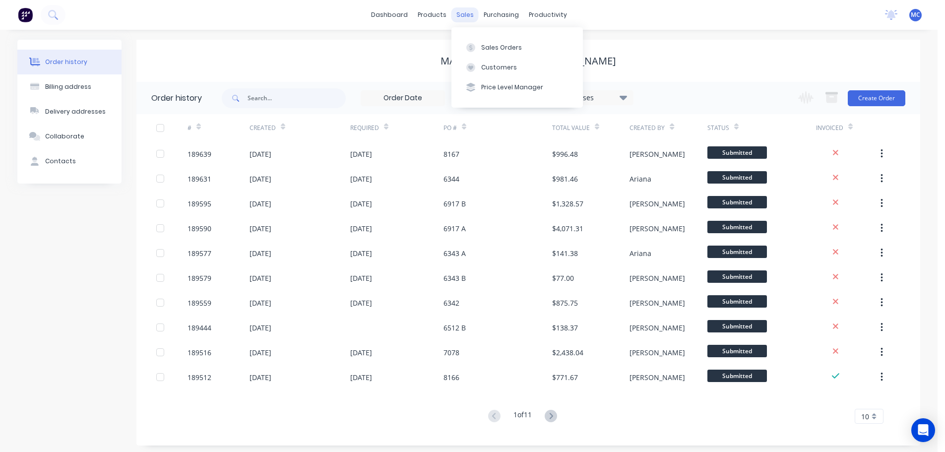
click at [464, 12] on div "sales" at bounding box center [464, 14] width 27 height 15
click at [489, 66] on div "Customers" at bounding box center [499, 67] width 36 height 9
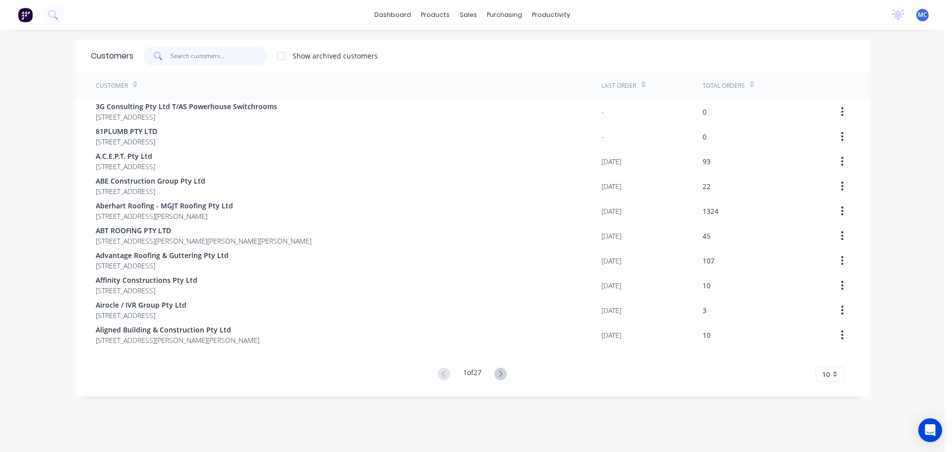
click at [205, 49] on input "text" at bounding box center [219, 56] width 97 height 20
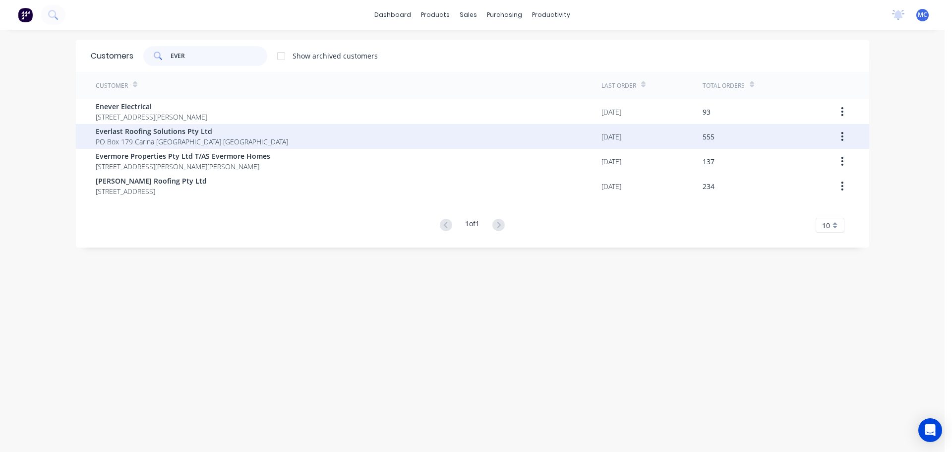
type input "EVER"
click at [128, 132] on span "Everlast Roofing Solutions Pty Ltd" at bounding box center [192, 131] width 192 height 10
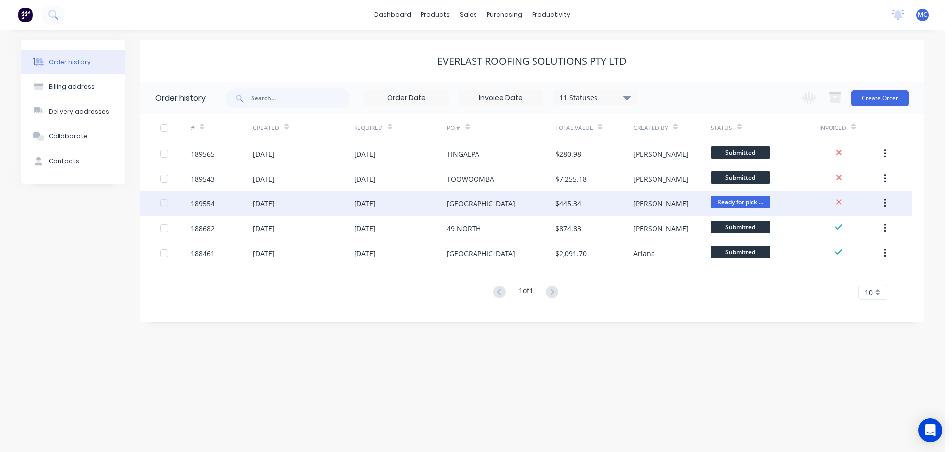
click at [467, 204] on div "[GEOGRAPHIC_DATA]" at bounding box center [481, 203] width 68 height 10
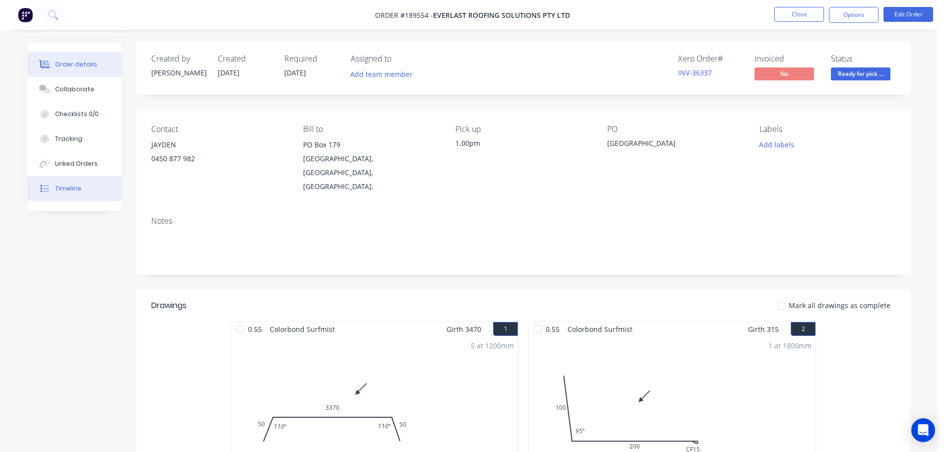
click at [65, 186] on div "Timeline" at bounding box center [68, 188] width 26 height 9
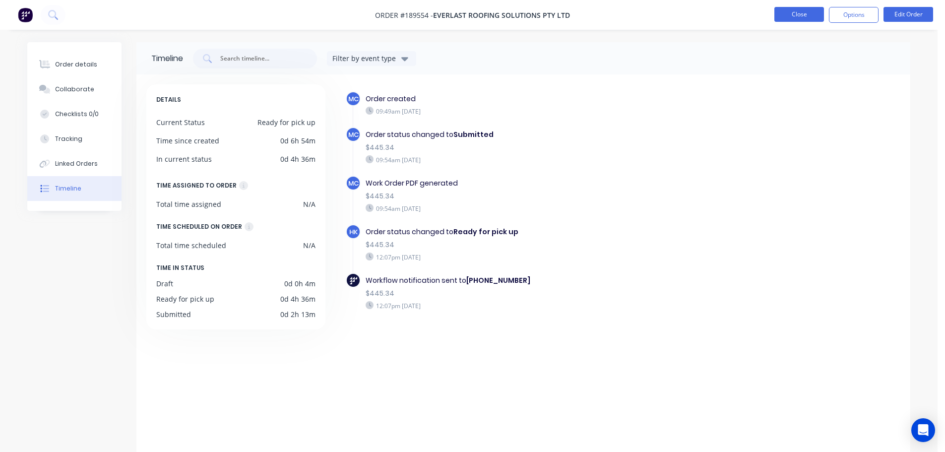
click at [805, 13] on button "Close" at bounding box center [799, 14] width 50 height 15
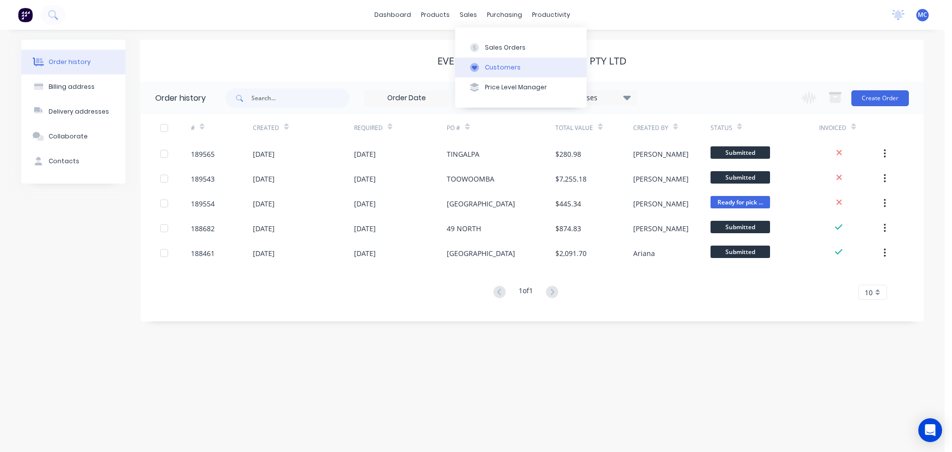
click at [497, 65] on div "Customers" at bounding box center [503, 67] width 36 height 9
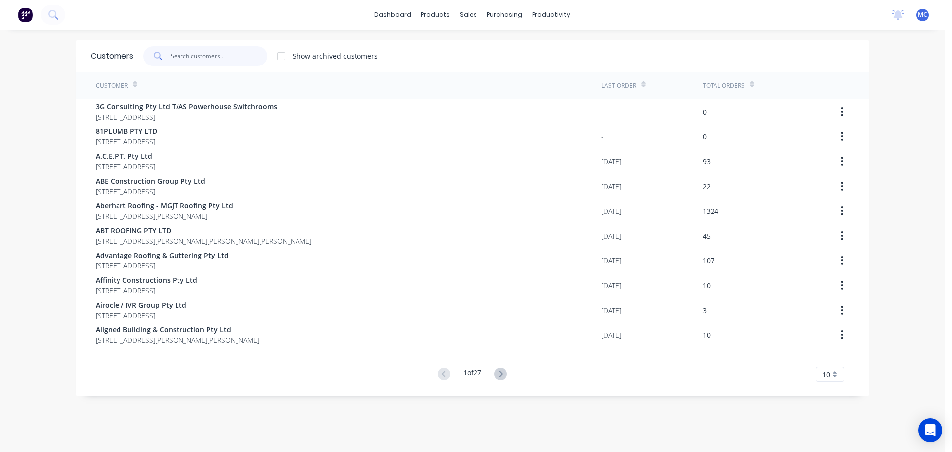
click at [203, 55] on input "text" at bounding box center [219, 56] width 97 height 20
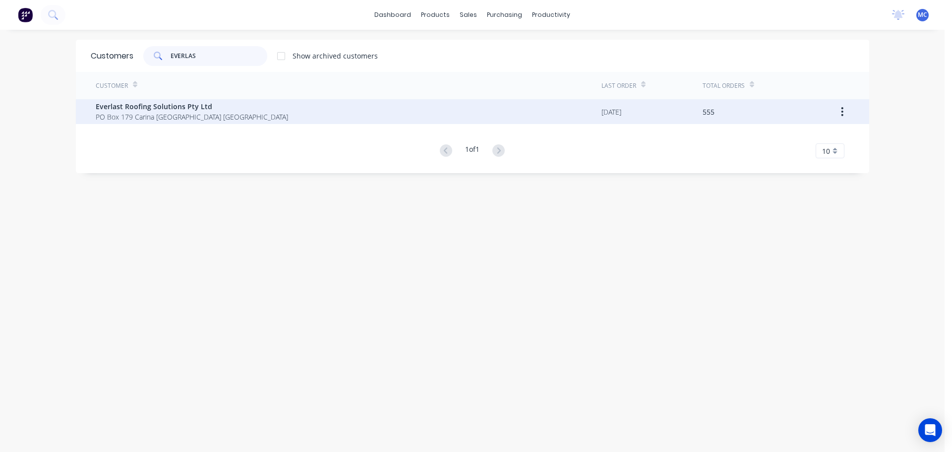
type input "EVERLAS"
click at [174, 105] on span "Everlast Roofing Solutions Pty Ltd" at bounding box center [192, 106] width 192 height 10
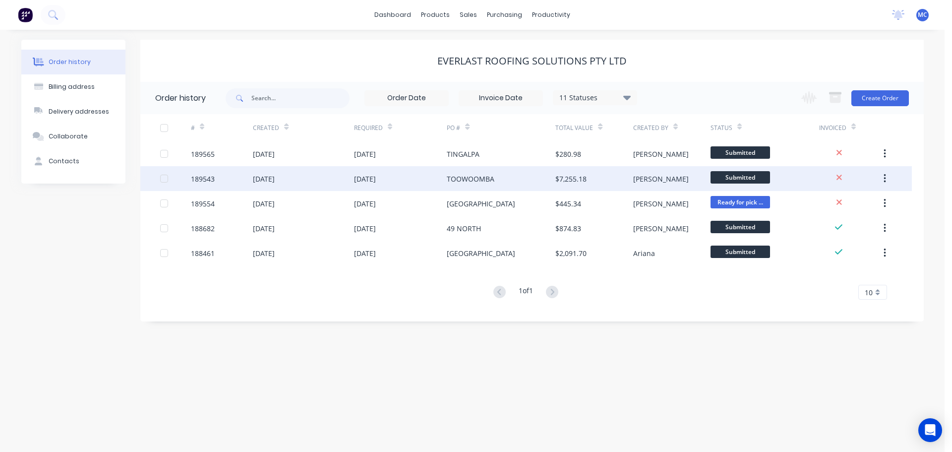
click at [494, 179] on div "TOOWOOMBA" at bounding box center [471, 179] width 48 height 10
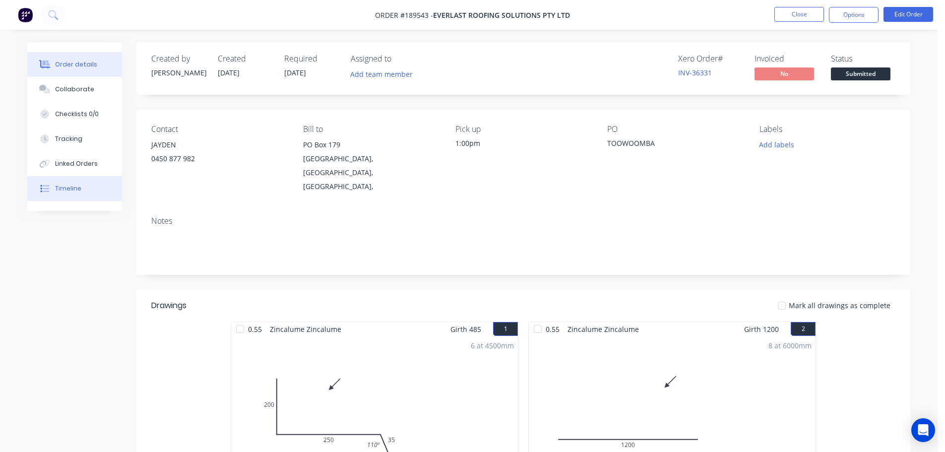
click at [60, 187] on div "Timeline" at bounding box center [68, 188] width 26 height 9
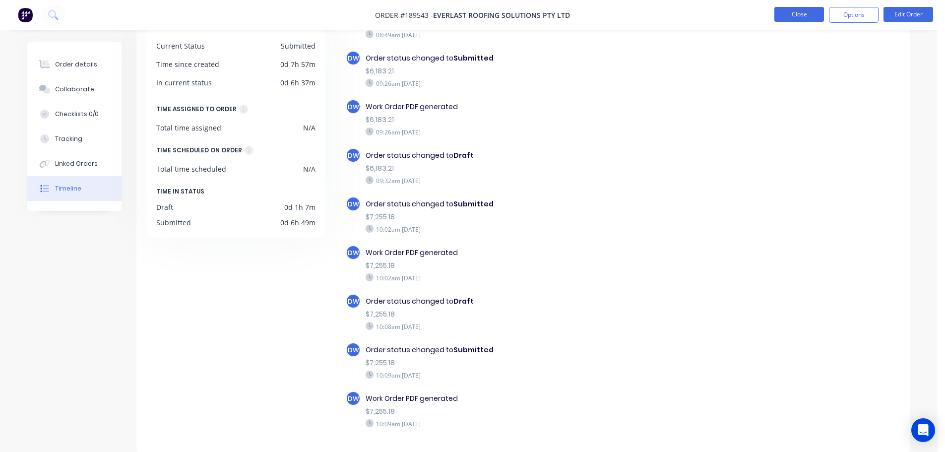
click at [799, 11] on button "Close" at bounding box center [799, 14] width 50 height 15
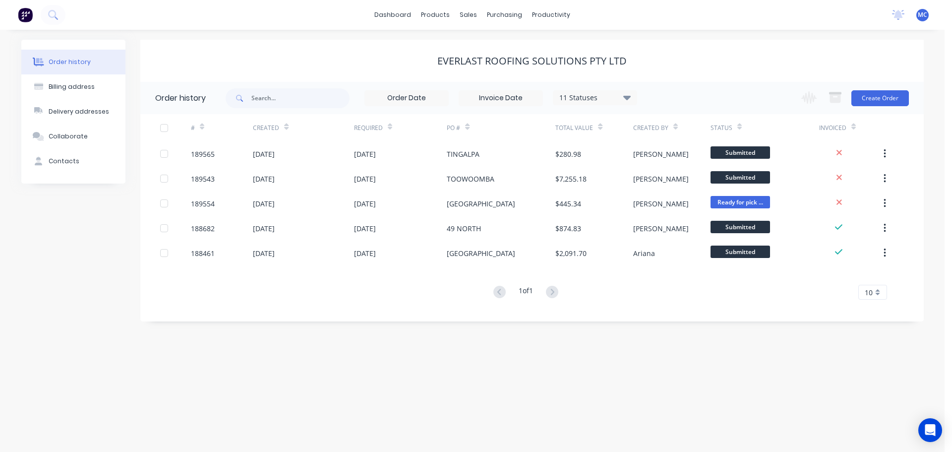
click at [925, 16] on span "MC" at bounding box center [922, 14] width 9 height 9
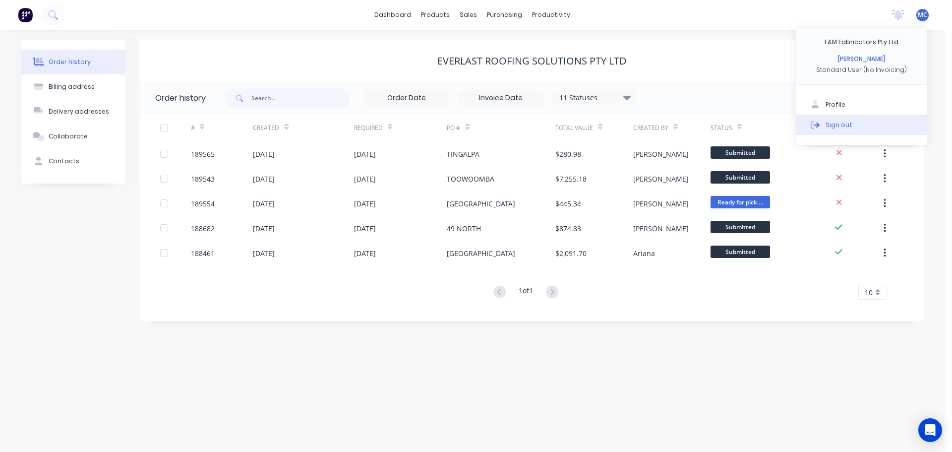
click at [844, 122] on div "Sign out" at bounding box center [839, 124] width 27 height 9
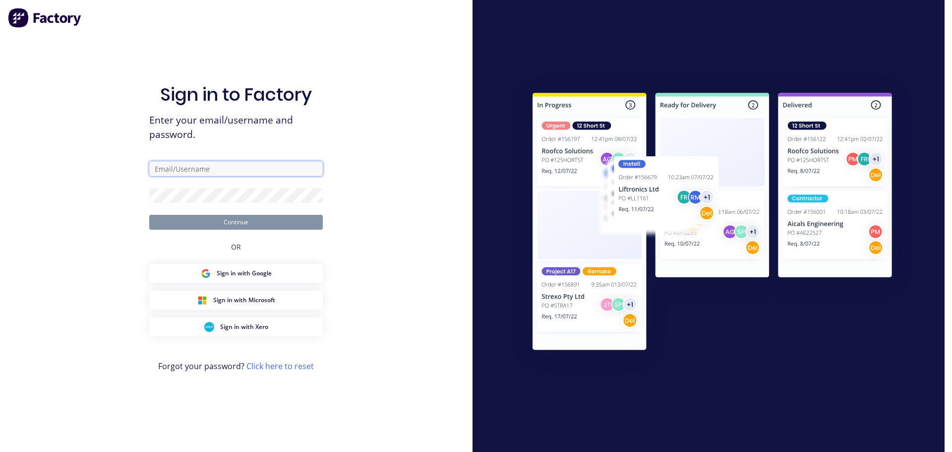
type input "[PERSON_NAME][EMAIL_ADDRESS][DOMAIN_NAME]"
